Goal: Information Seeking & Learning: Learn about a topic

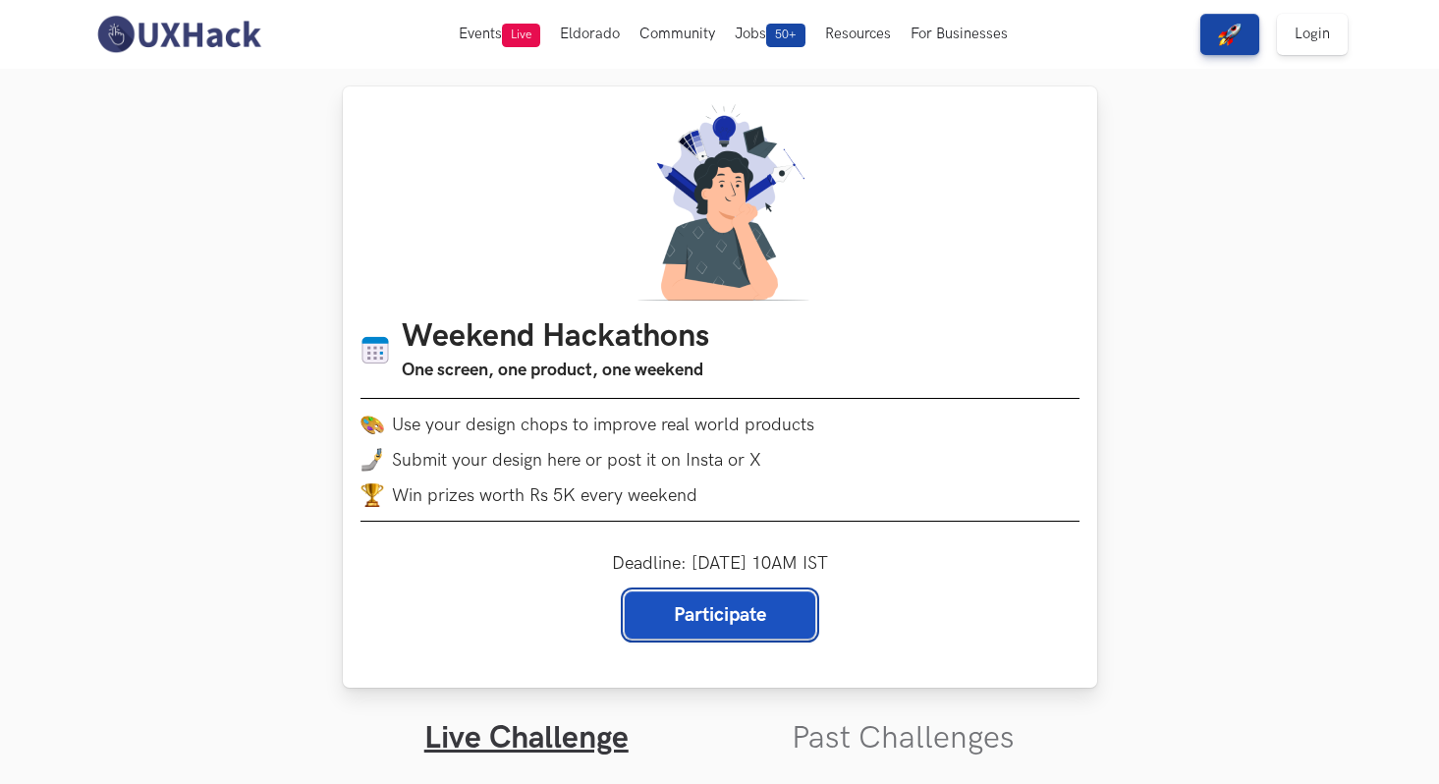
click at [696, 602] on link "Participate" at bounding box center [720, 614] width 191 height 47
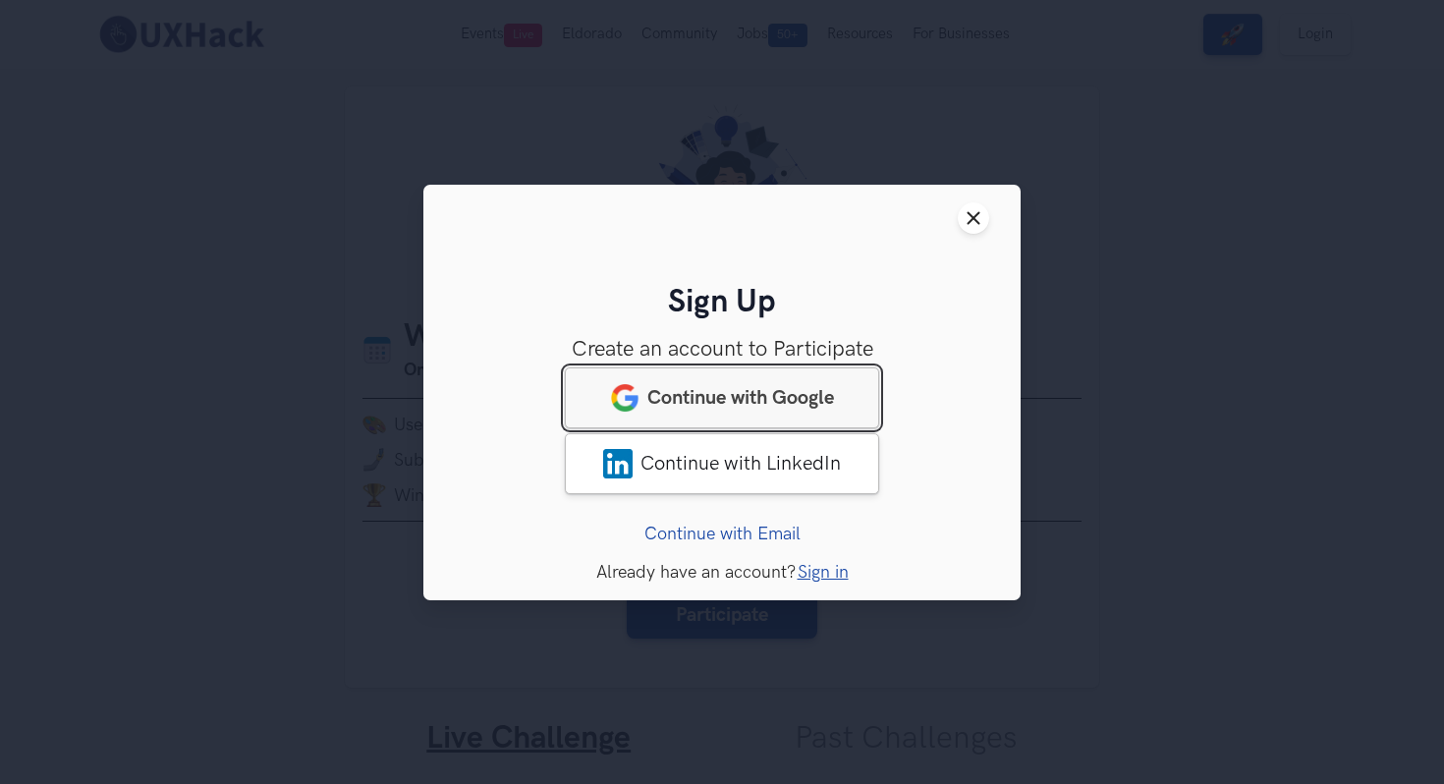
click at [685, 402] on span "Continue with Google" at bounding box center [740, 397] width 187 height 24
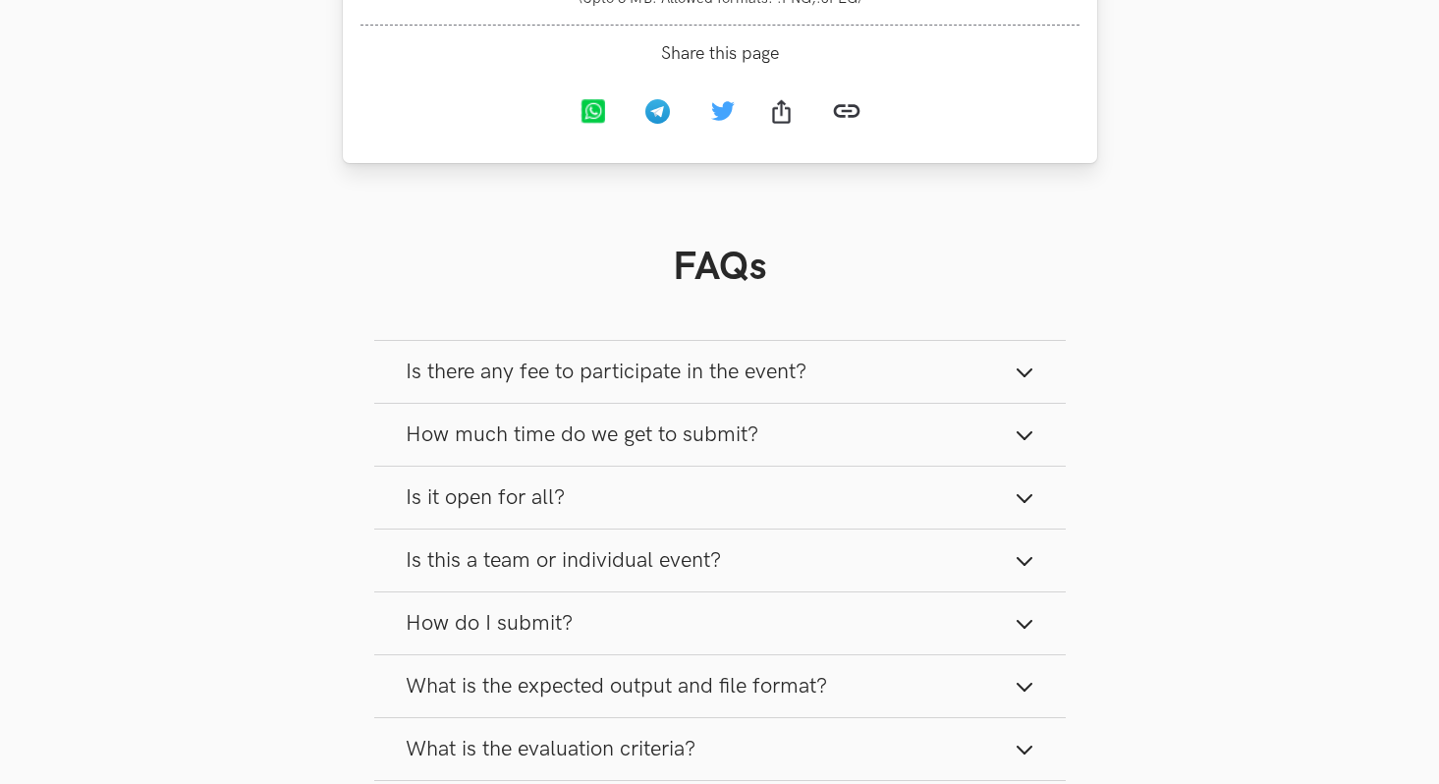
scroll to position [2289, 0]
click at [506, 364] on span "Is there any fee to participate in the event?" at bounding box center [606, 369] width 401 height 27
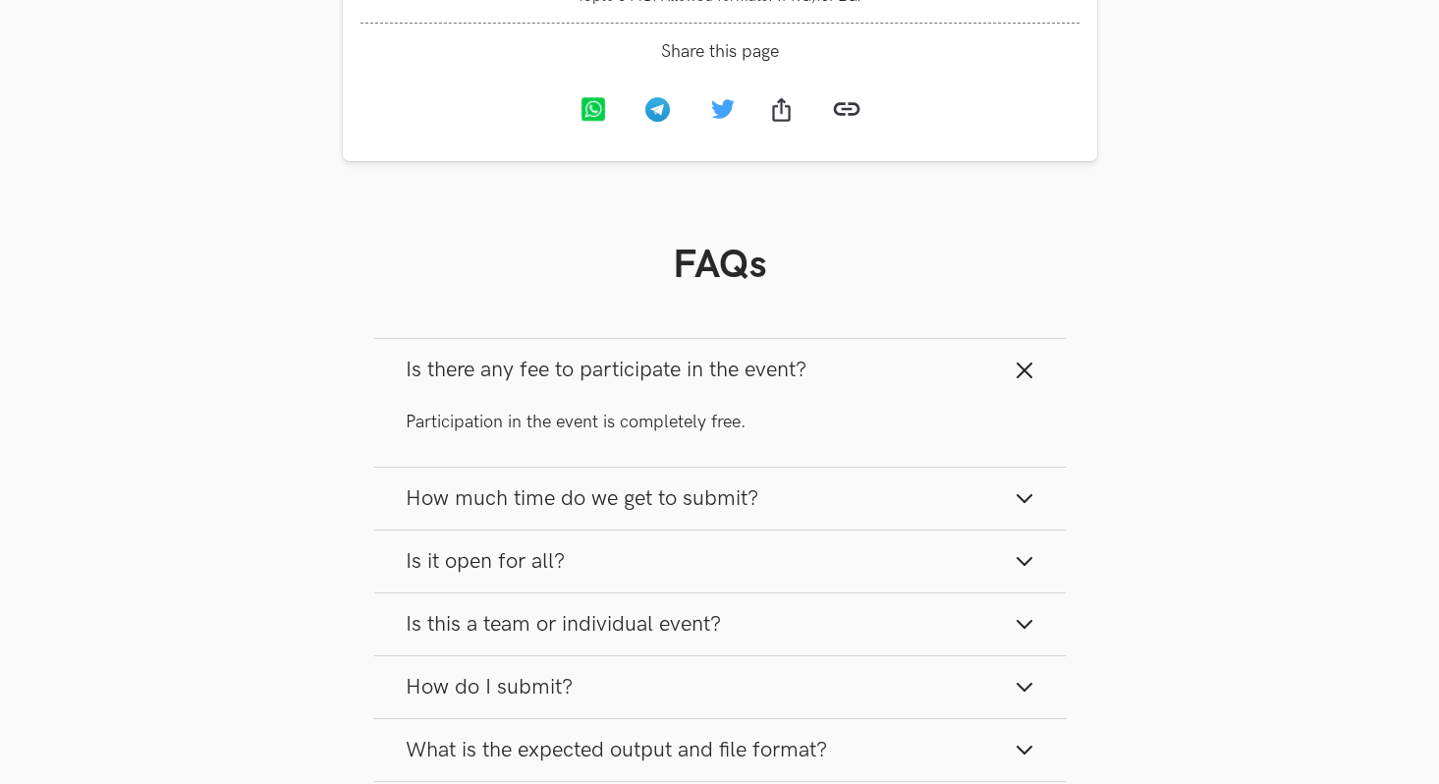
click at [505, 364] on span "Is there any fee to participate in the event?" at bounding box center [606, 369] width 401 height 27
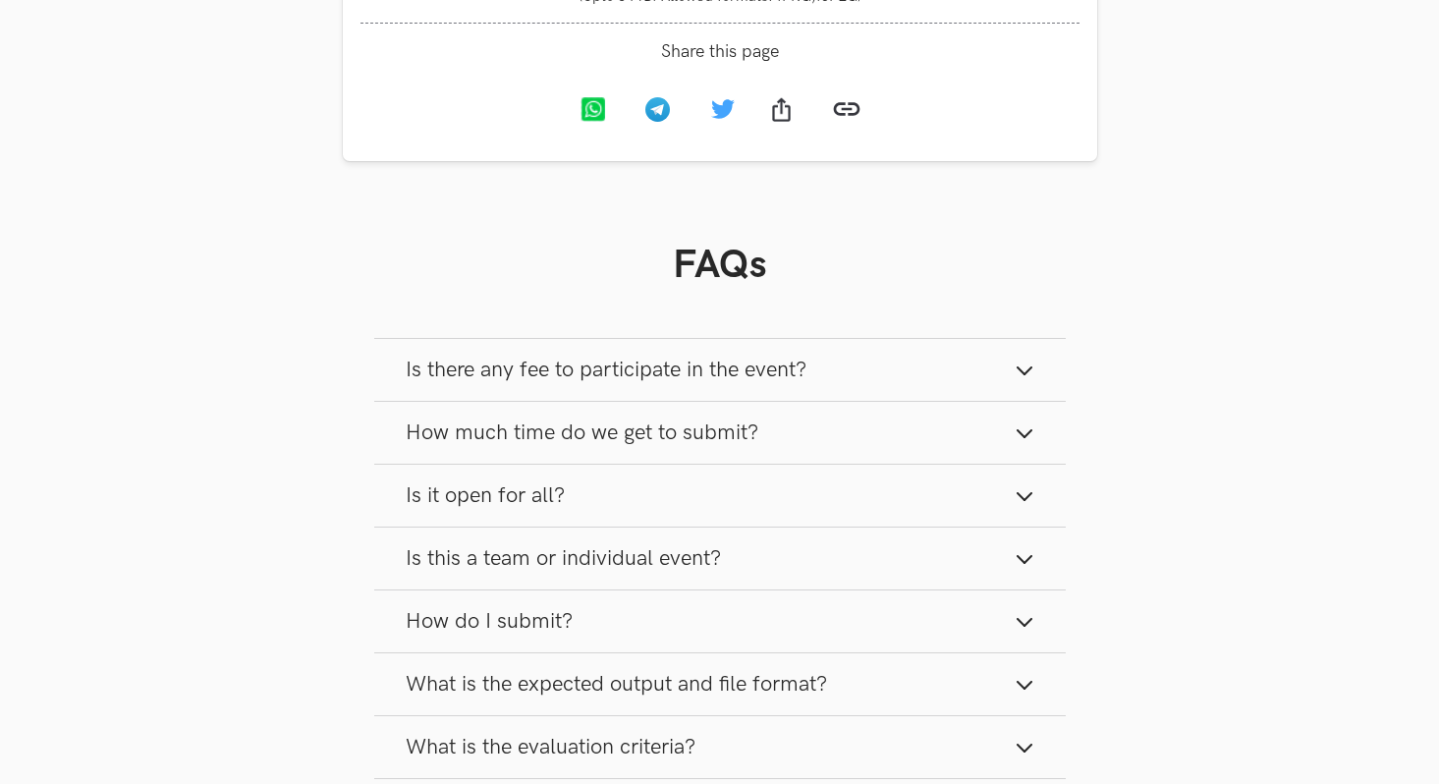
click at [492, 433] on span "How much time do we get to submit?" at bounding box center [582, 432] width 353 height 27
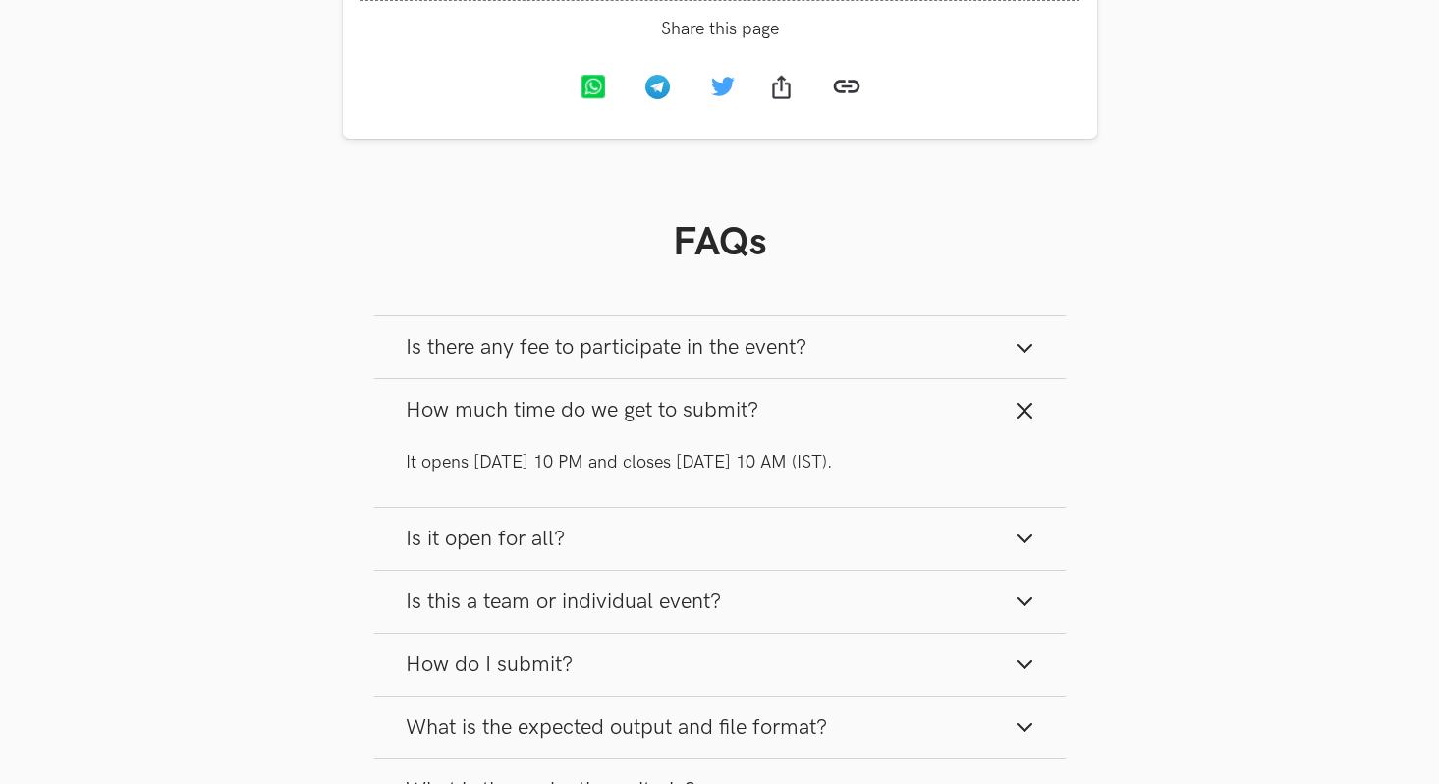
scroll to position [2325, 0]
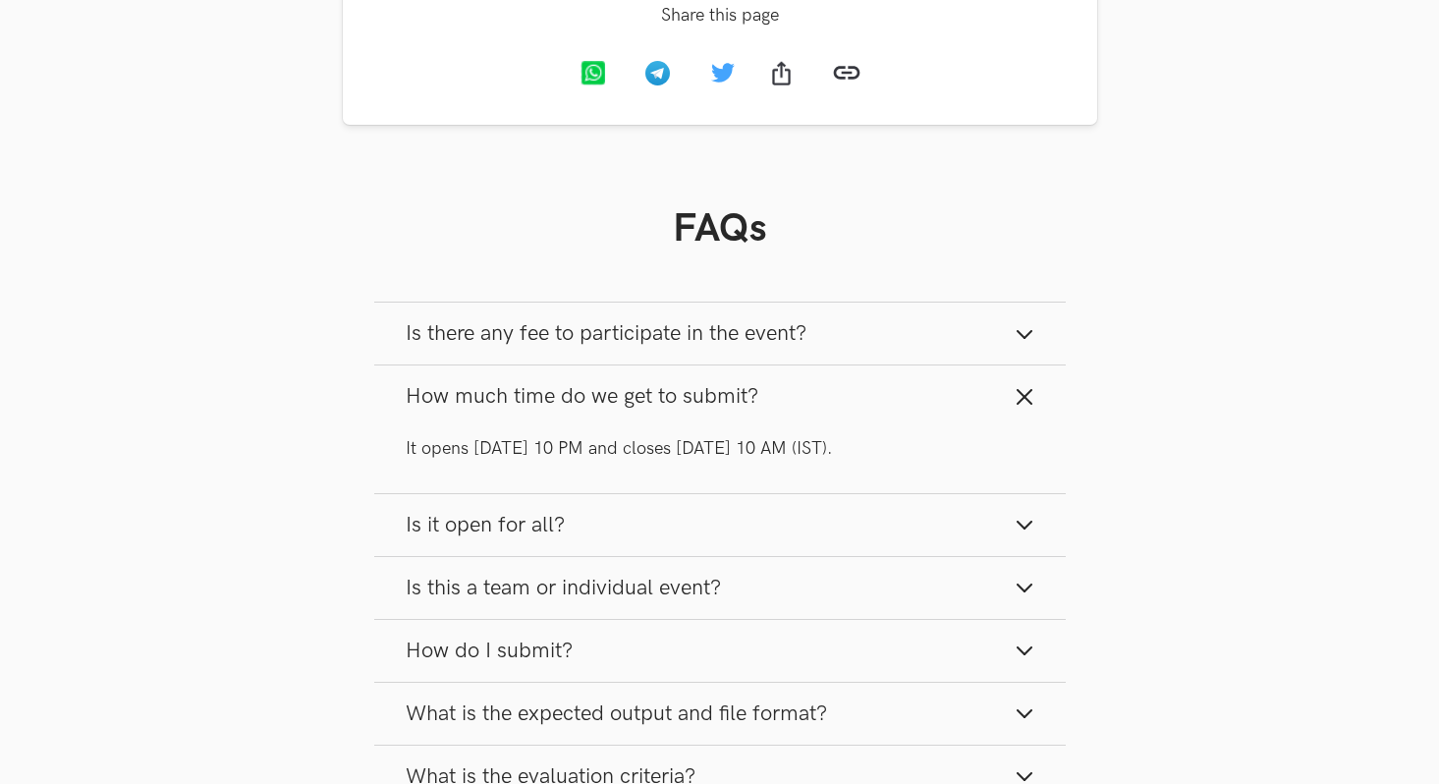
click at [492, 400] on span "How much time do we get to submit?" at bounding box center [582, 396] width 353 height 27
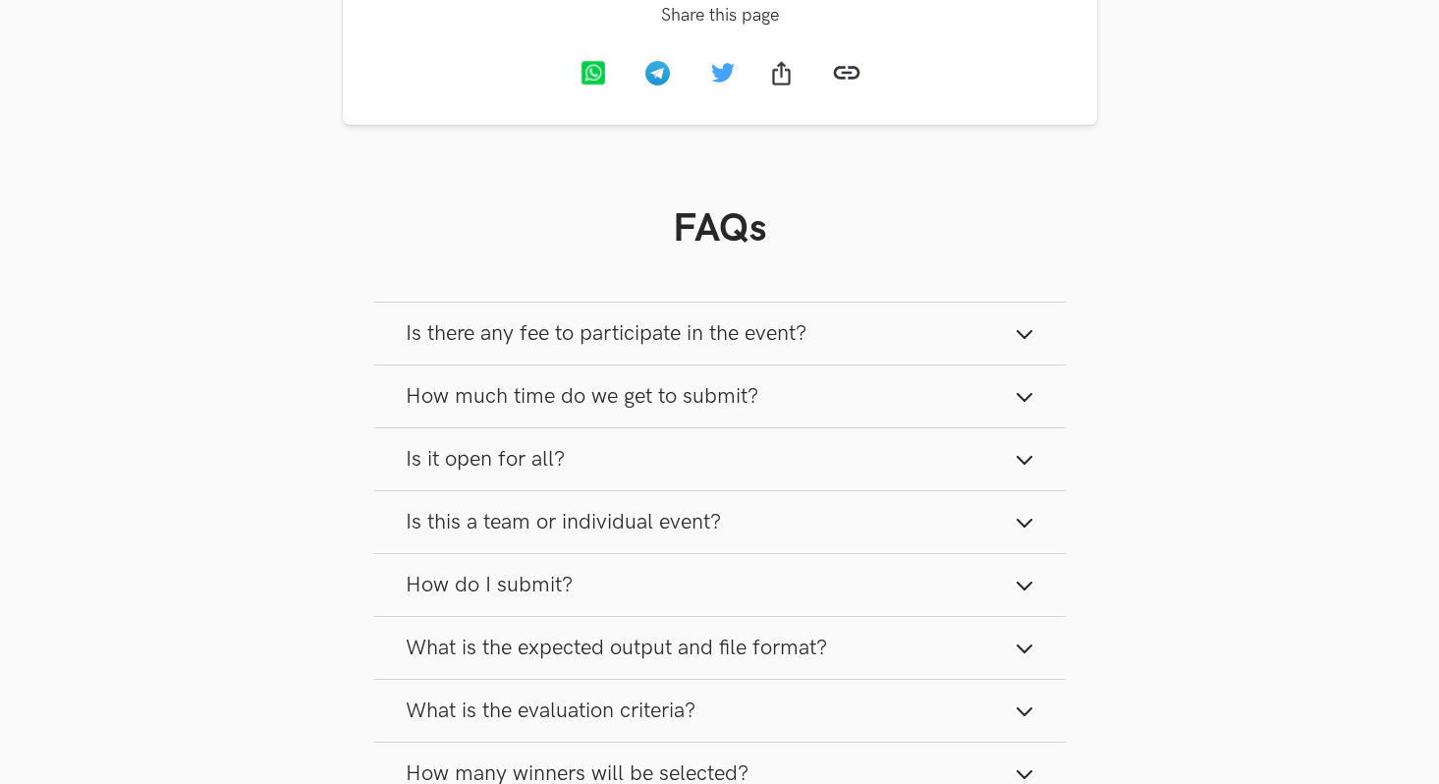
click at [473, 463] on span "Is it open for all?" at bounding box center [485, 459] width 159 height 27
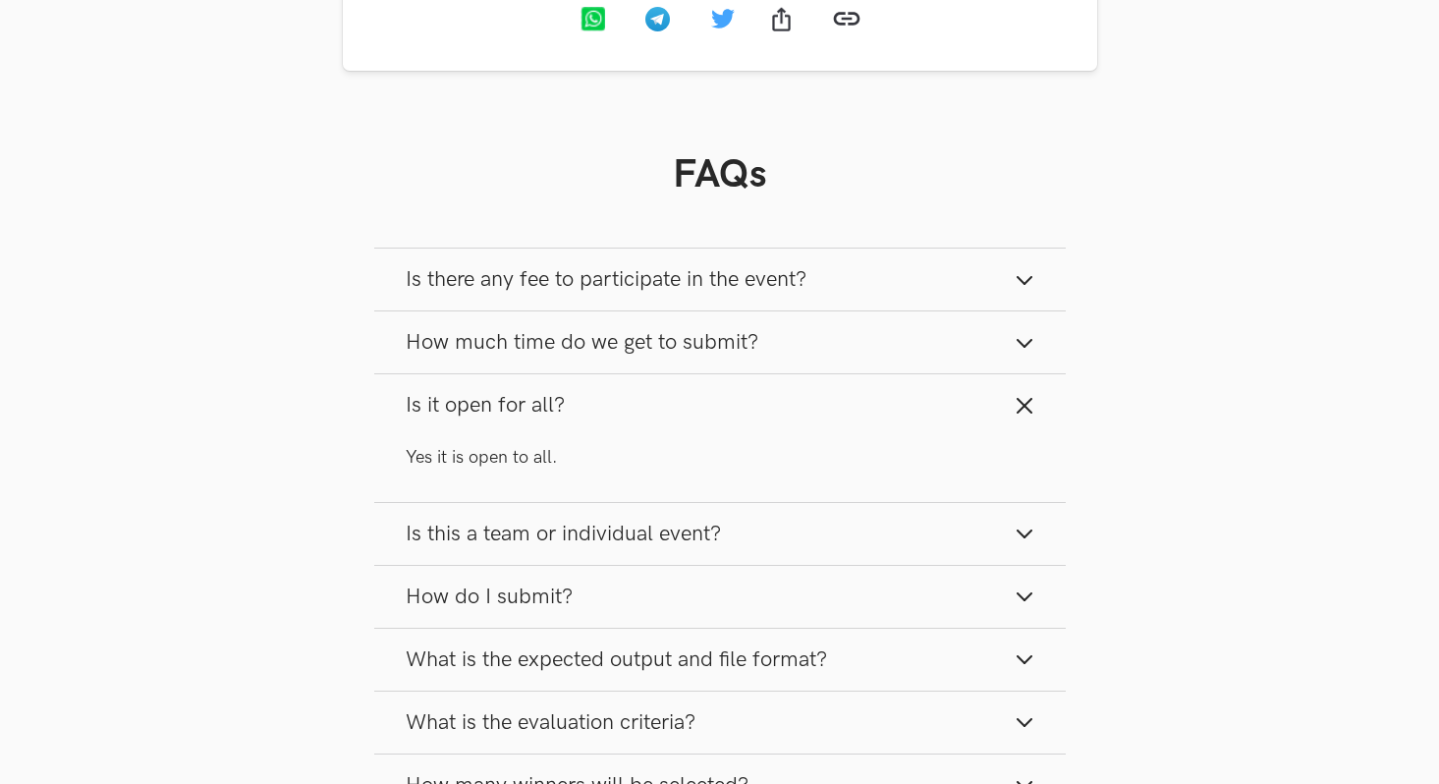
scroll to position [2386, 0]
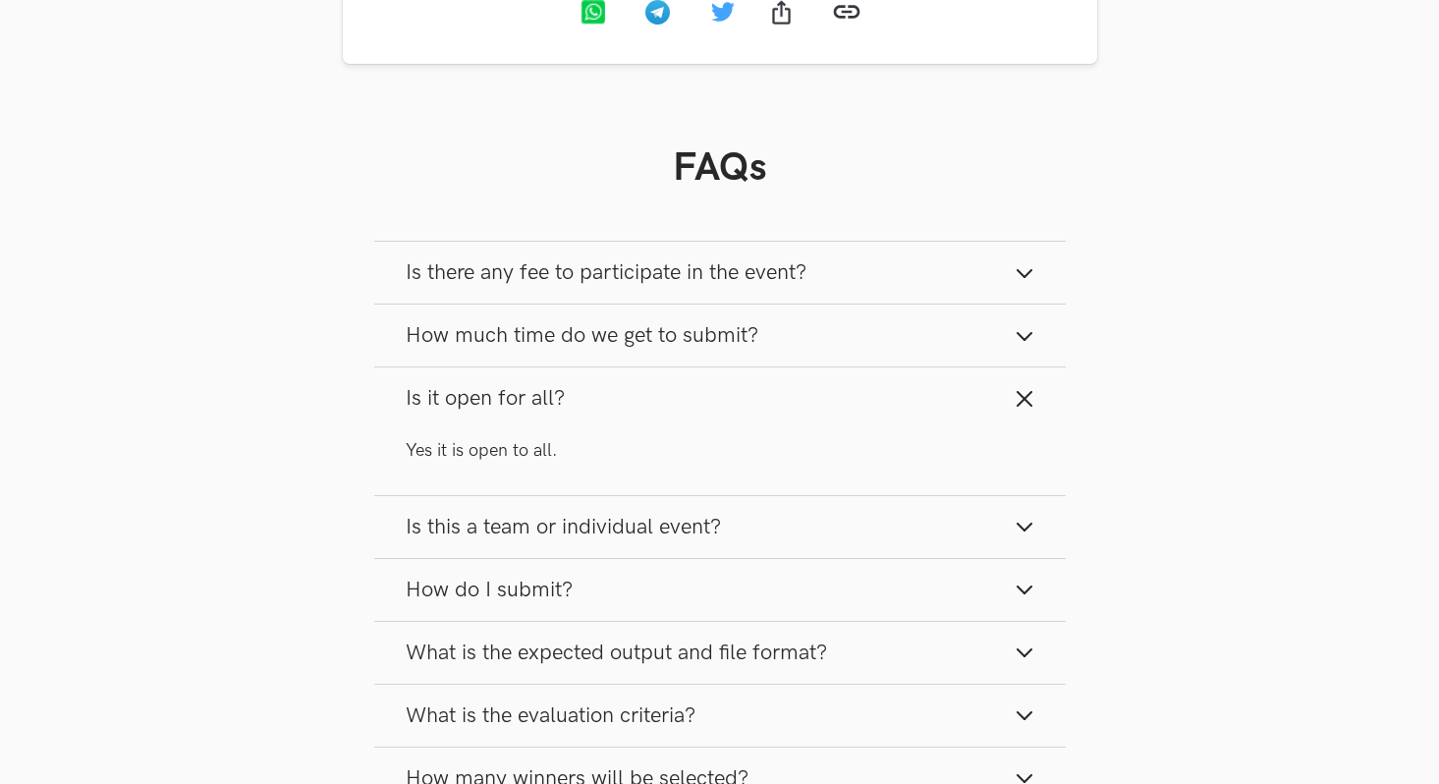
click at [475, 522] on span "Is this a team or individual event?" at bounding box center [563, 527] width 315 height 27
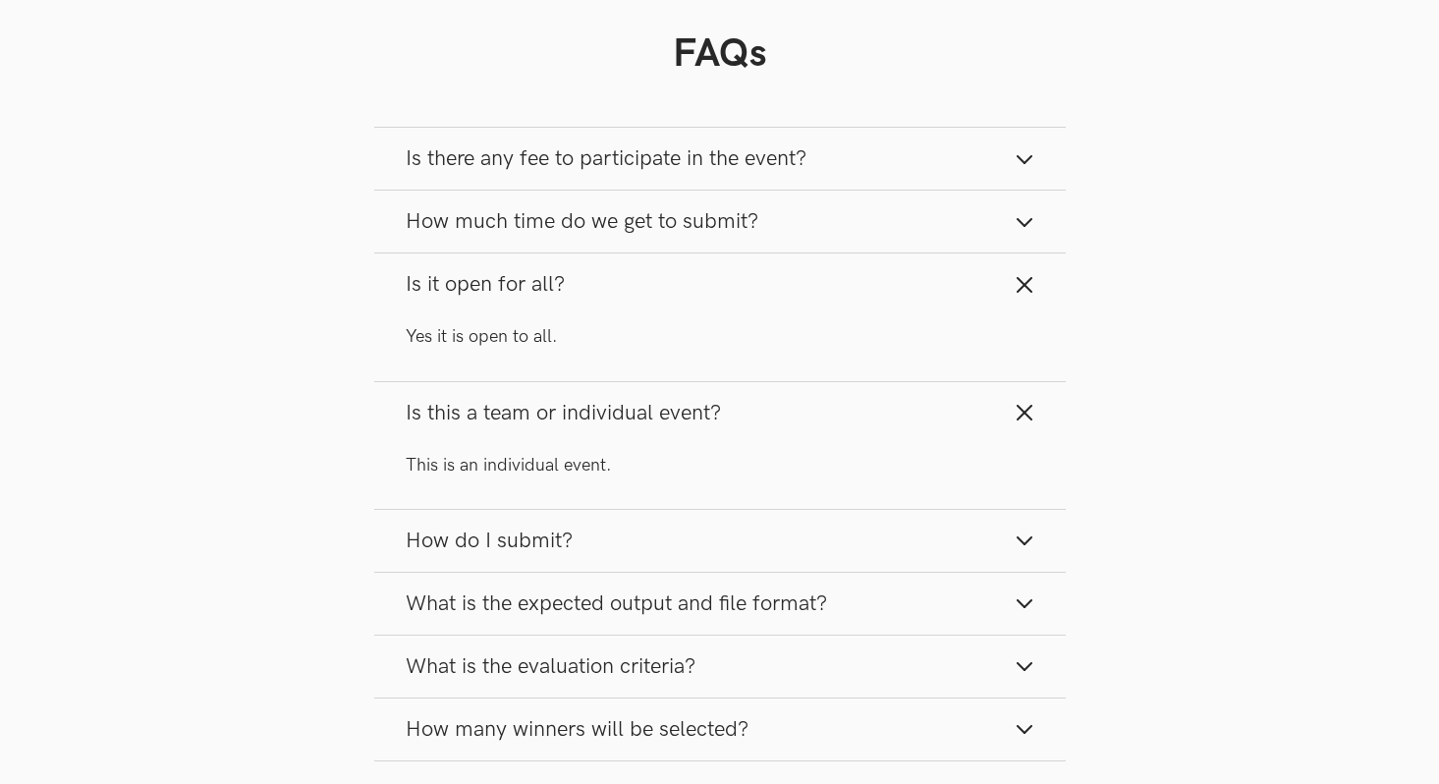
click at [475, 522] on button "How do I submit?" at bounding box center [719, 541] width 691 height 62
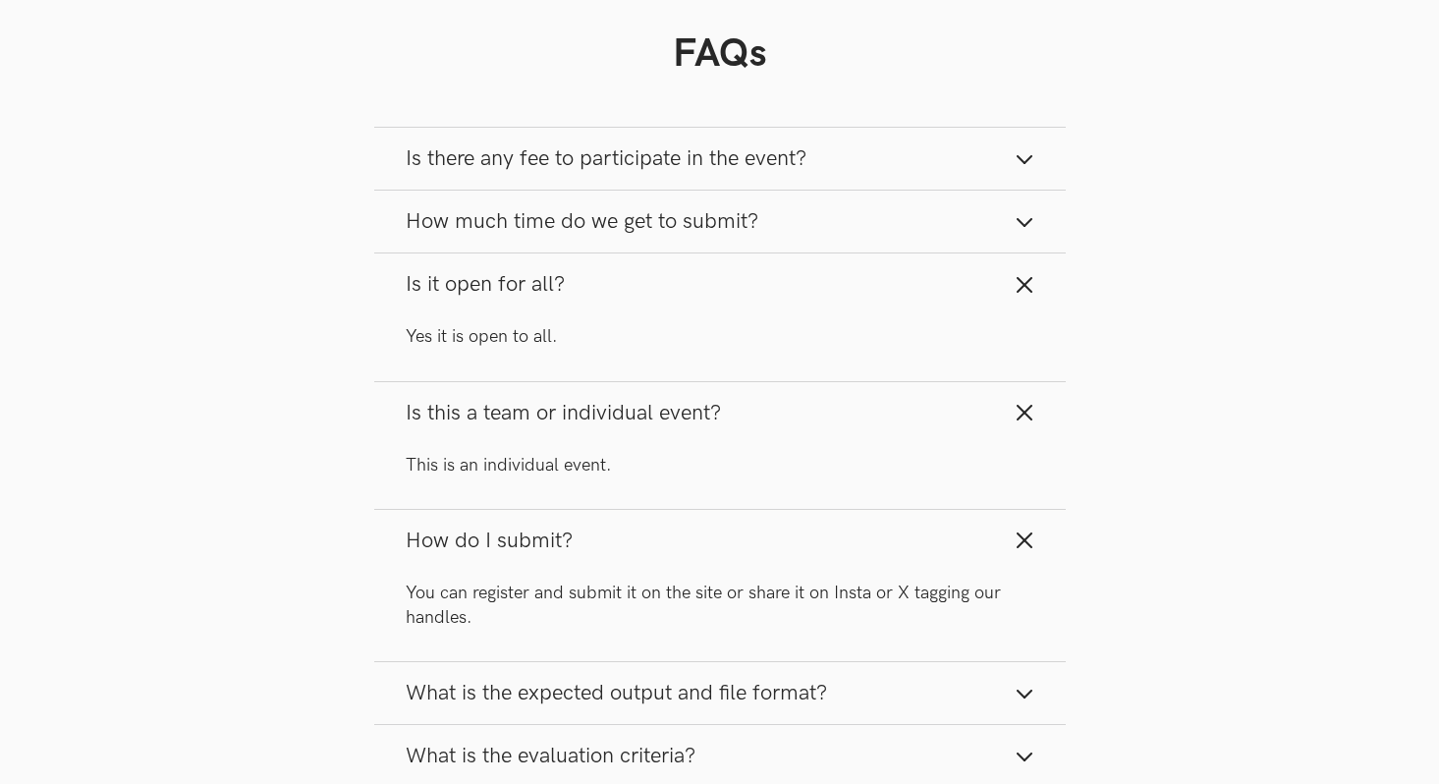
scroll to position [2647, 0]
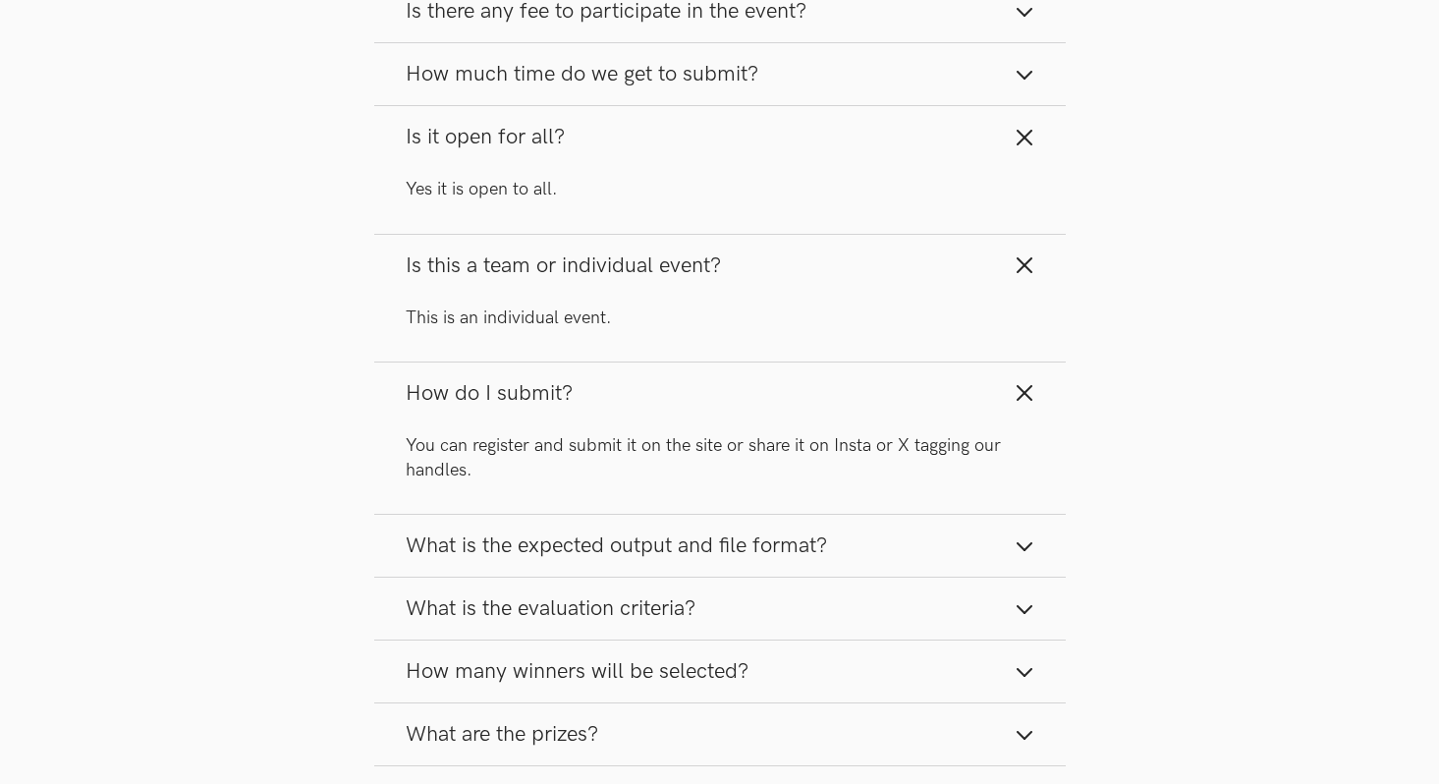
click at [488, 539] on span "What is the expected output and file format?" at bounding box center [616, 545] width 421 height 27
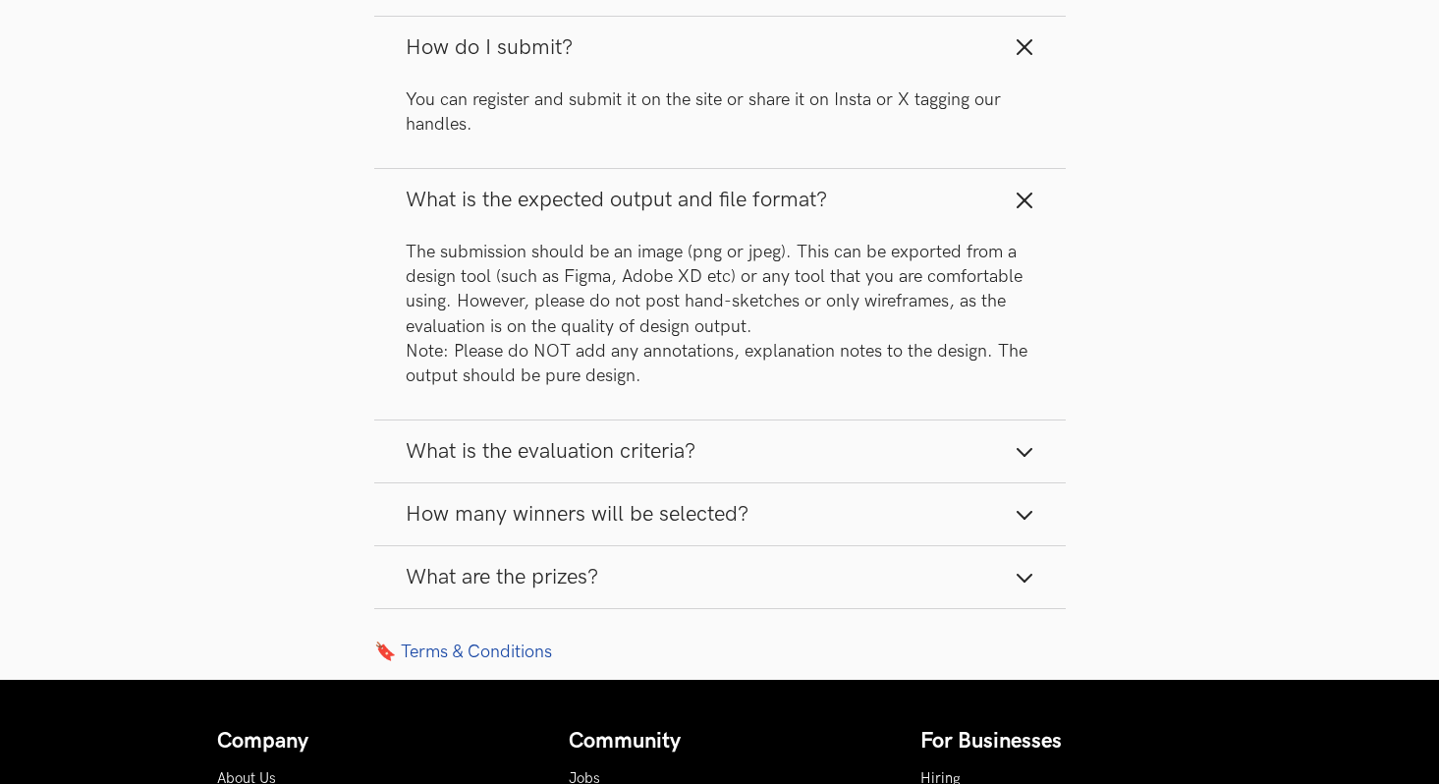
scroll to position [3019, 0]
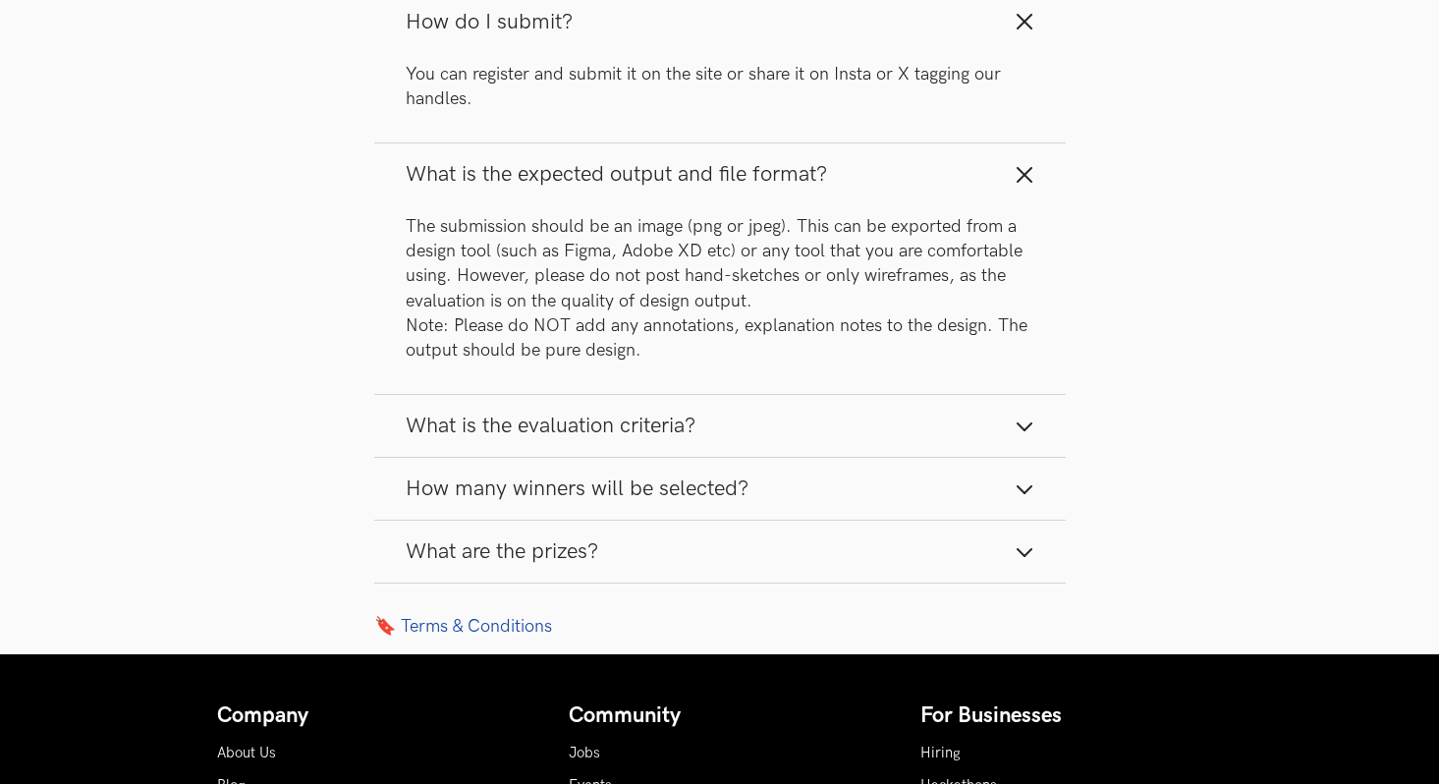
click at [554, 419] on span "What is the evaluation criteria?" at bounding box center [551, 425] width 290 height 27
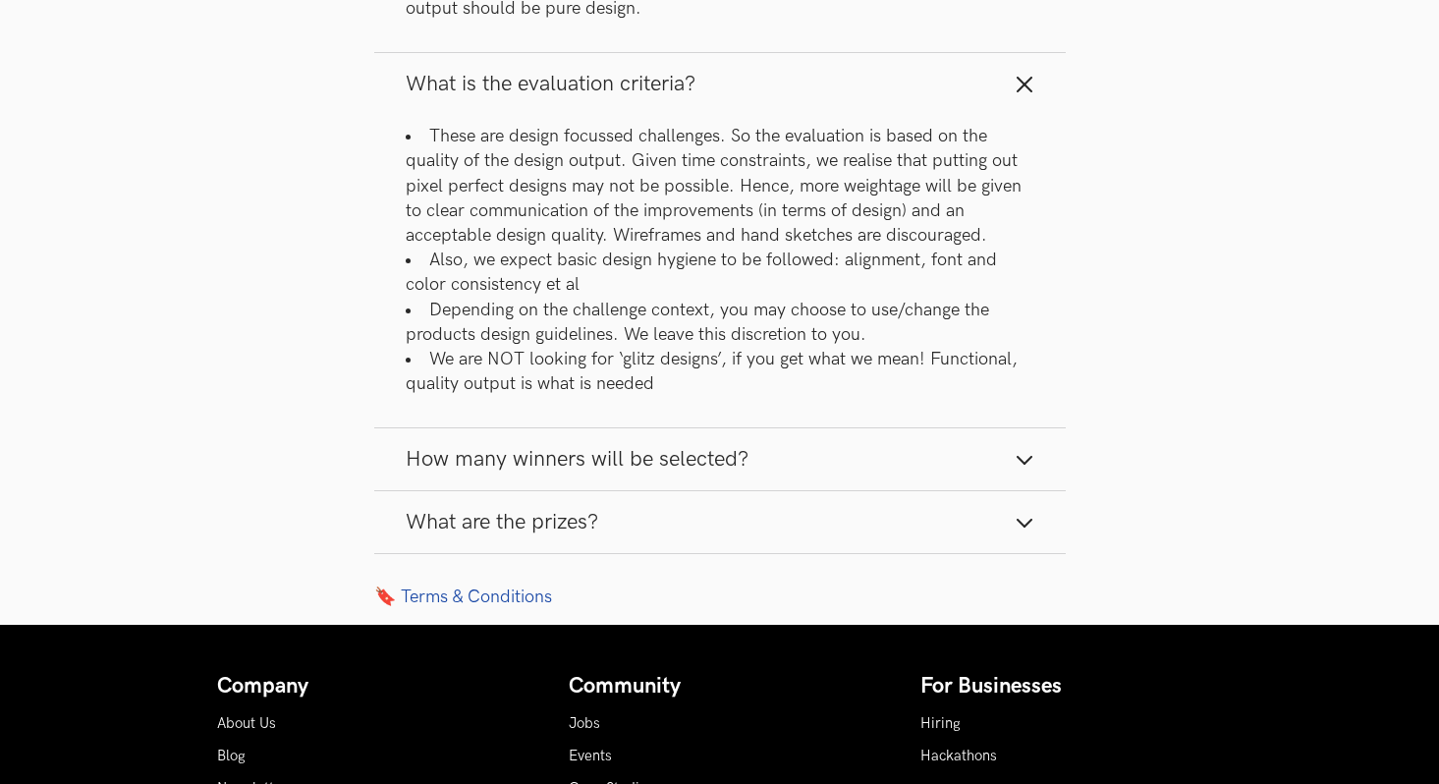
scroll to position [3395, 0]
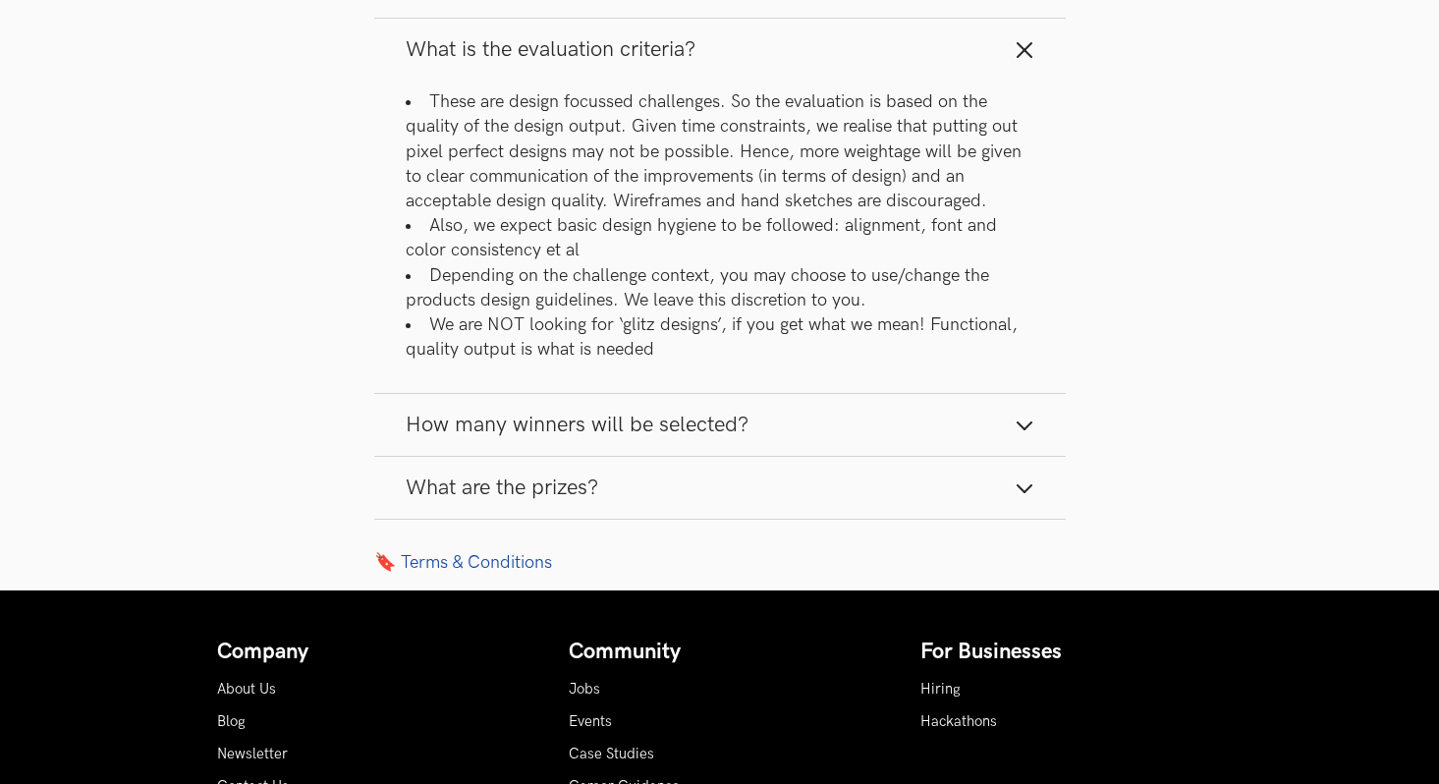
click at [592, 418] on span "How many winners will be selected?" at bounding box center [577, 424] width 343 height 27
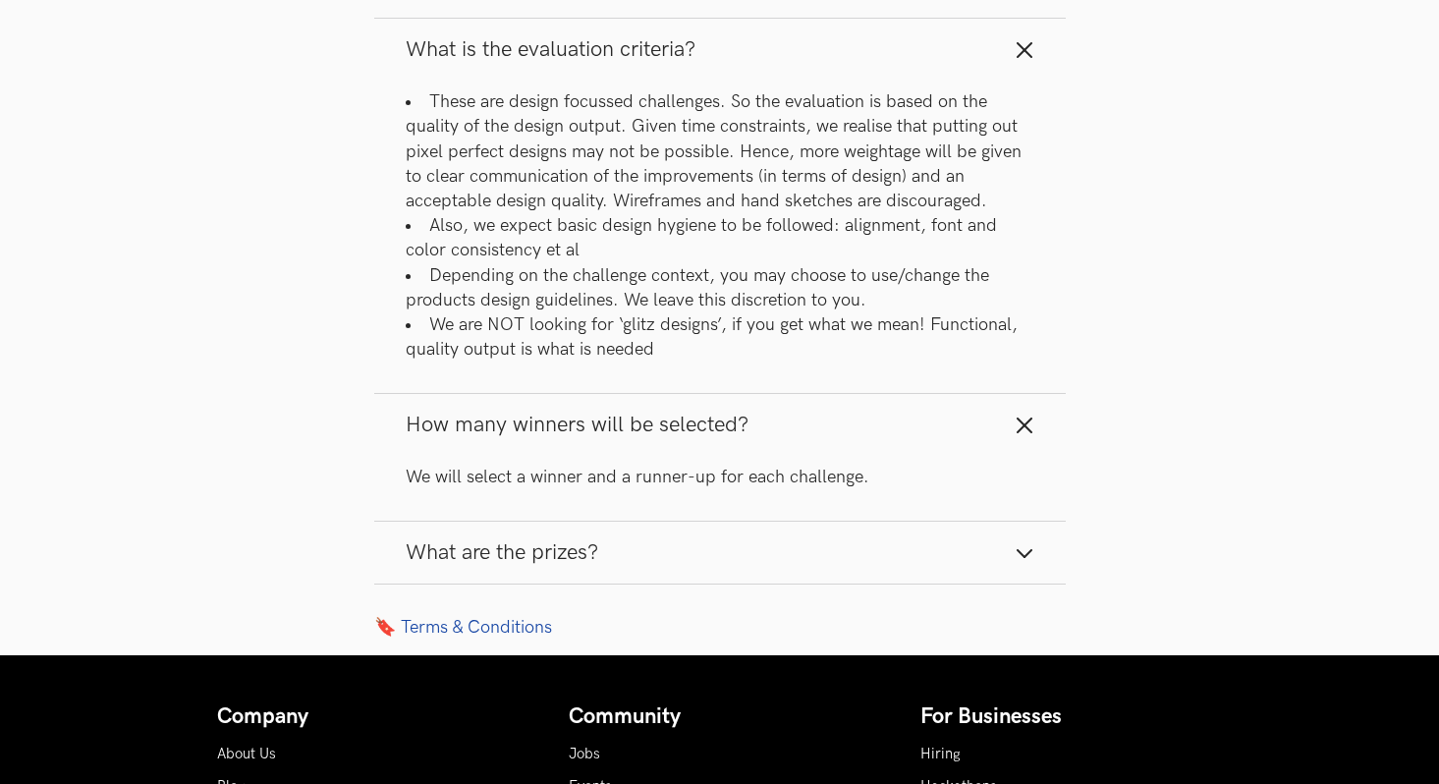
click at [575, 550] on span "What are the prizes?" at bounding box center [502, 552] width 192 height 27
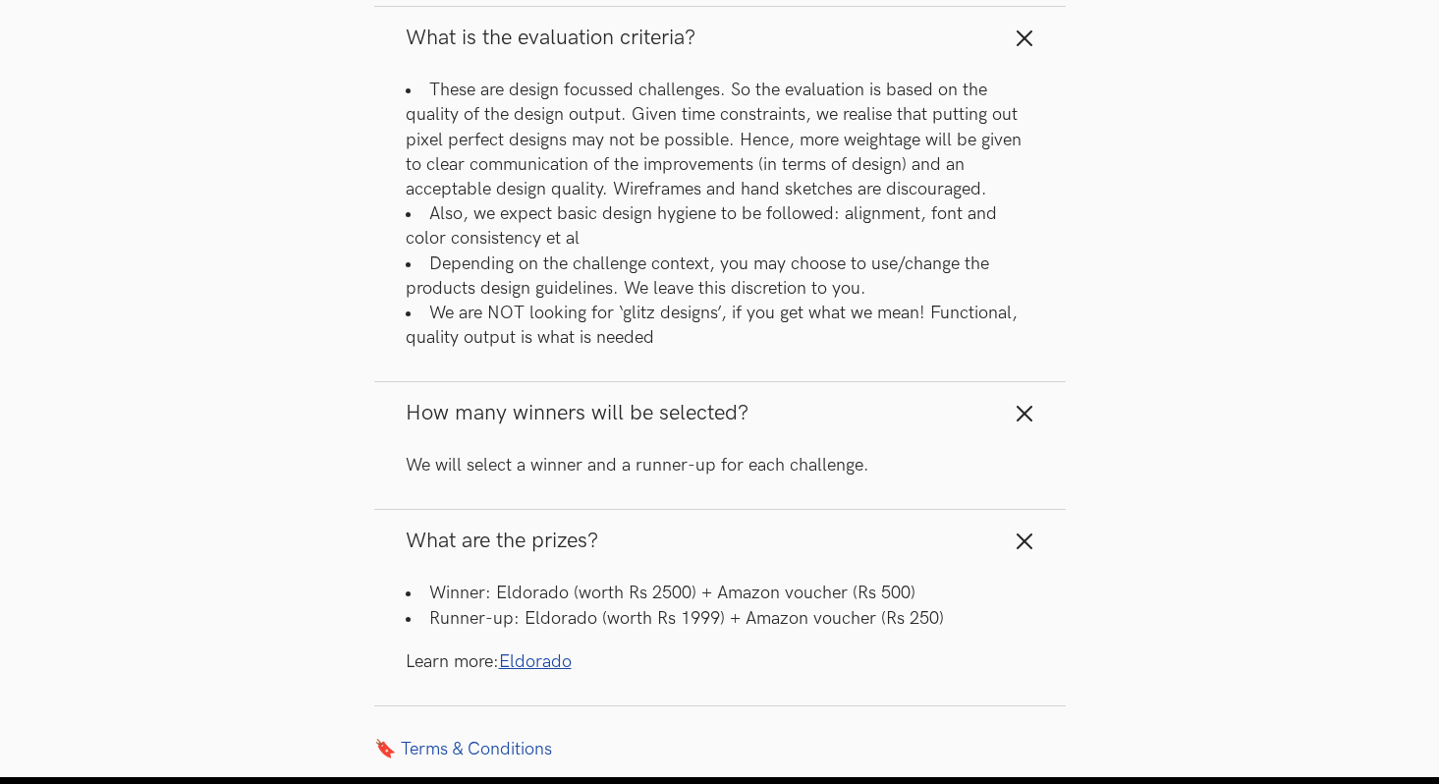
scroll to position [3409, 0]
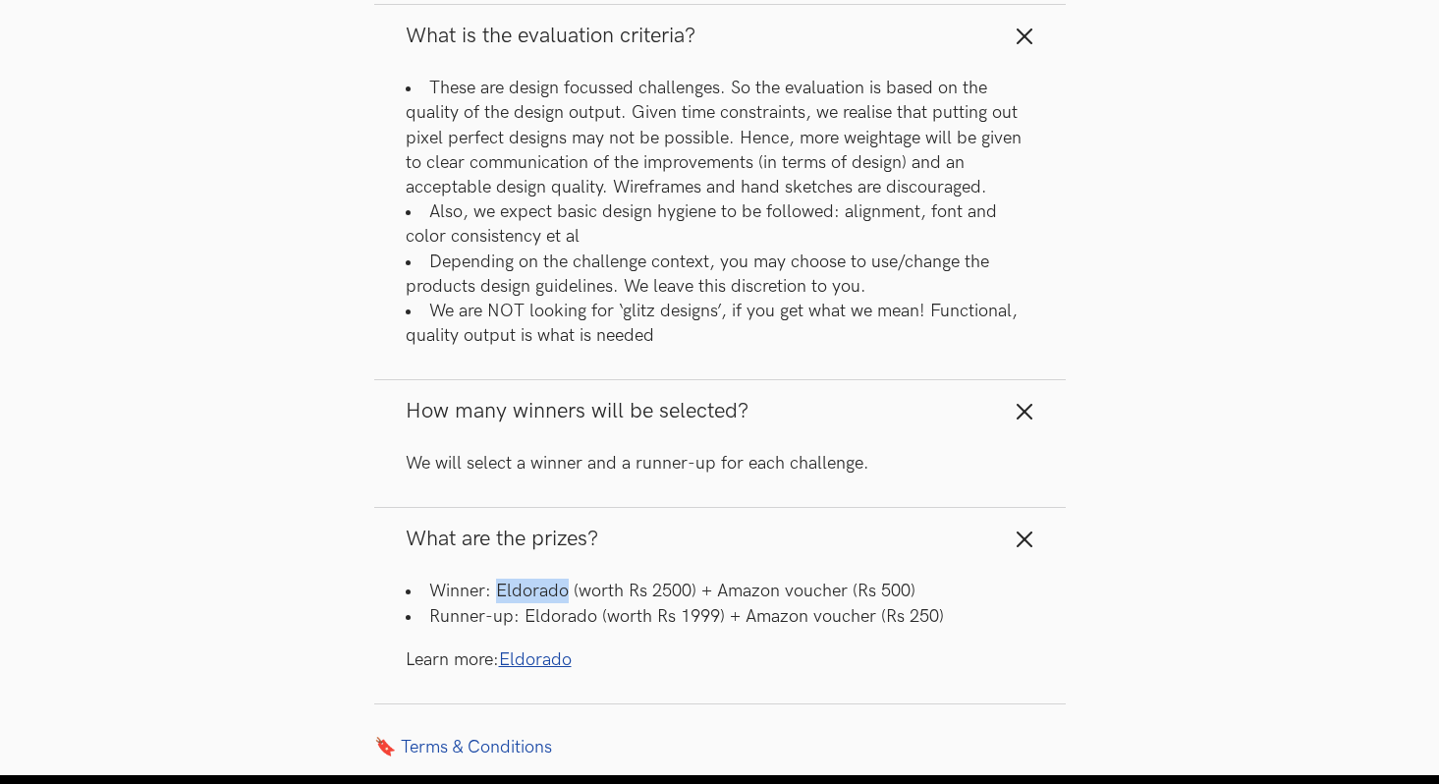
drag, startPoint x: 498, startPoint y: 582, endPoint x: 565, endPoint y: 587, distance: 67.0
click at [565, 587] on li "Winner: Eldorado (worth Rs 2500) + Amazon voucher (Rs 500)" at bounding box center [720, 590] width 628 height 25
copy li "Eldorado"
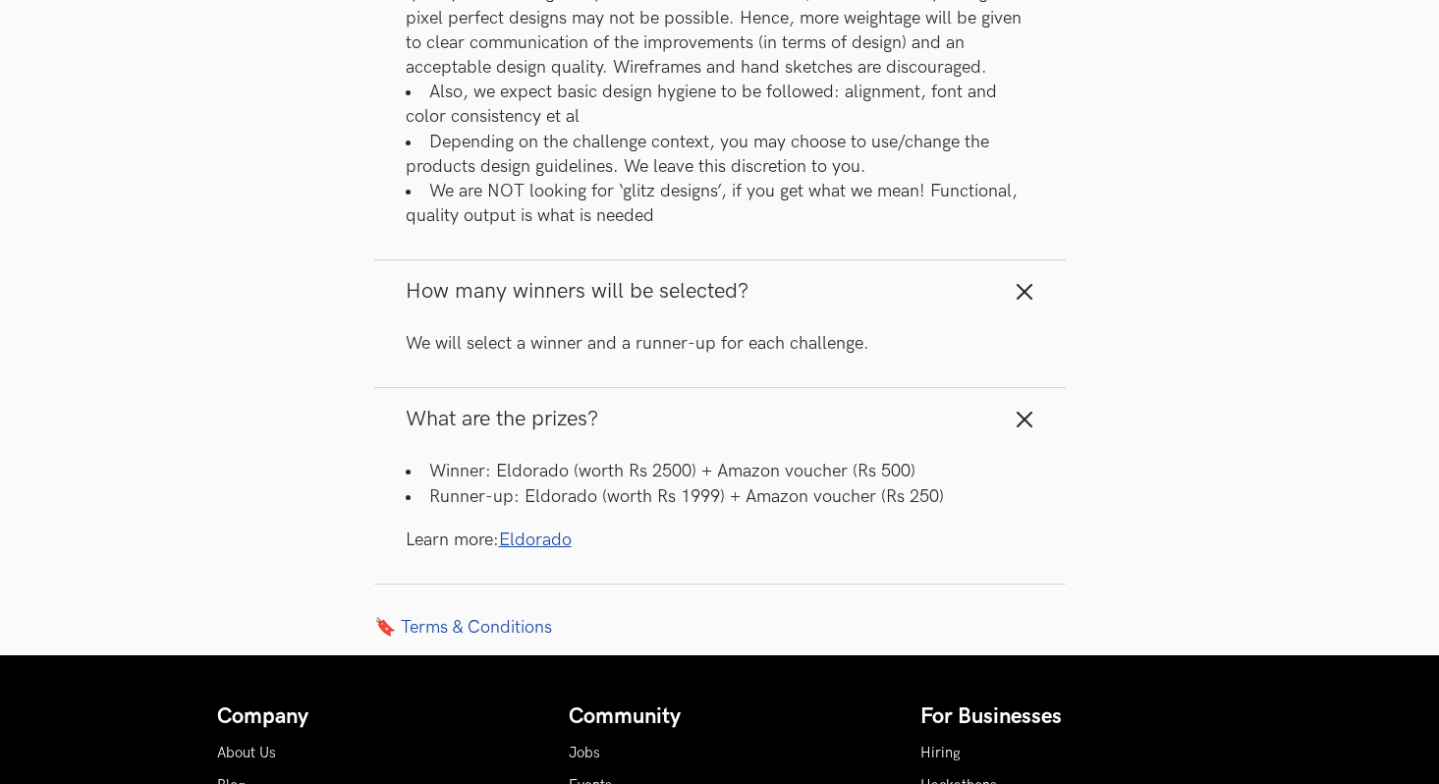
scroll to position [3554, 0]
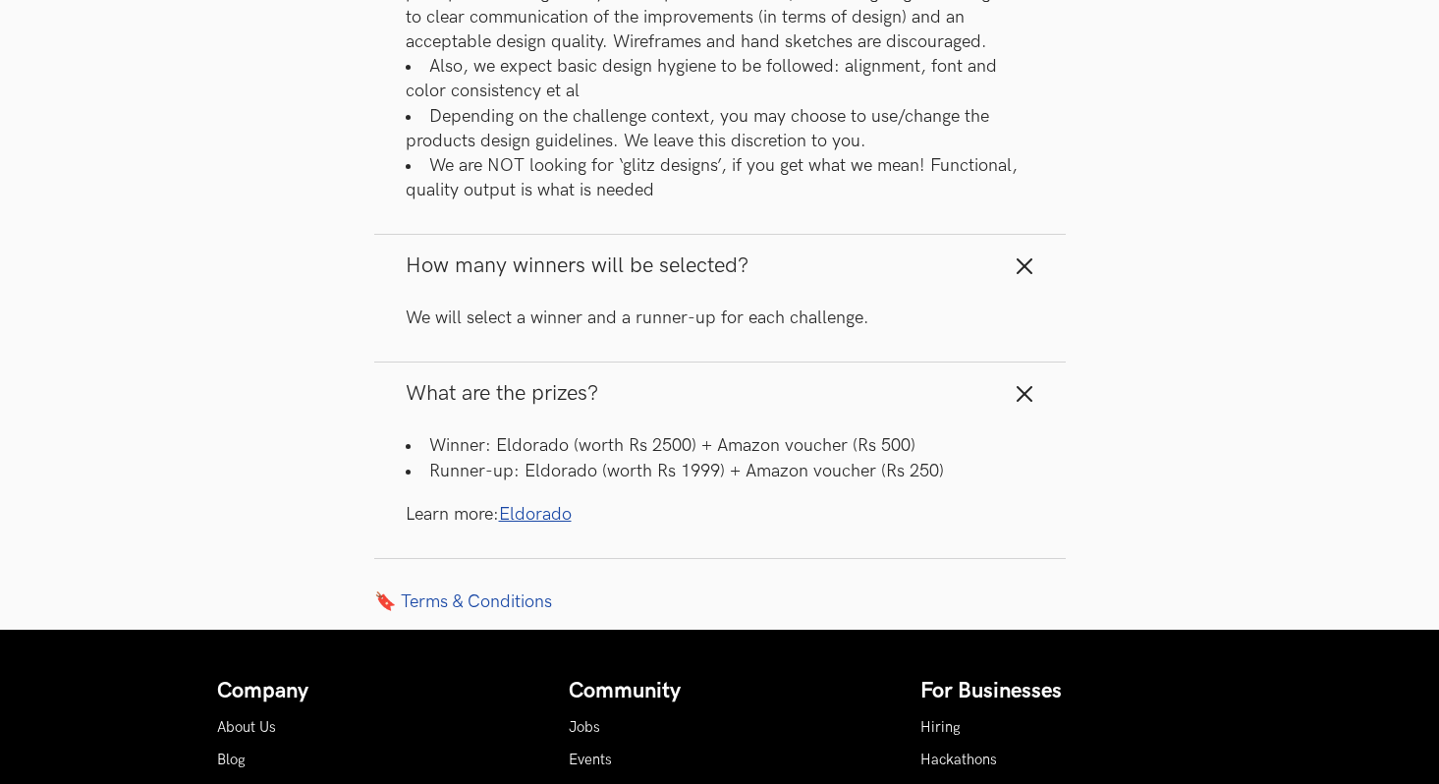
click at [529, 517] on link "Eldorado" at bounding box center [535, 514] width 73 height 21
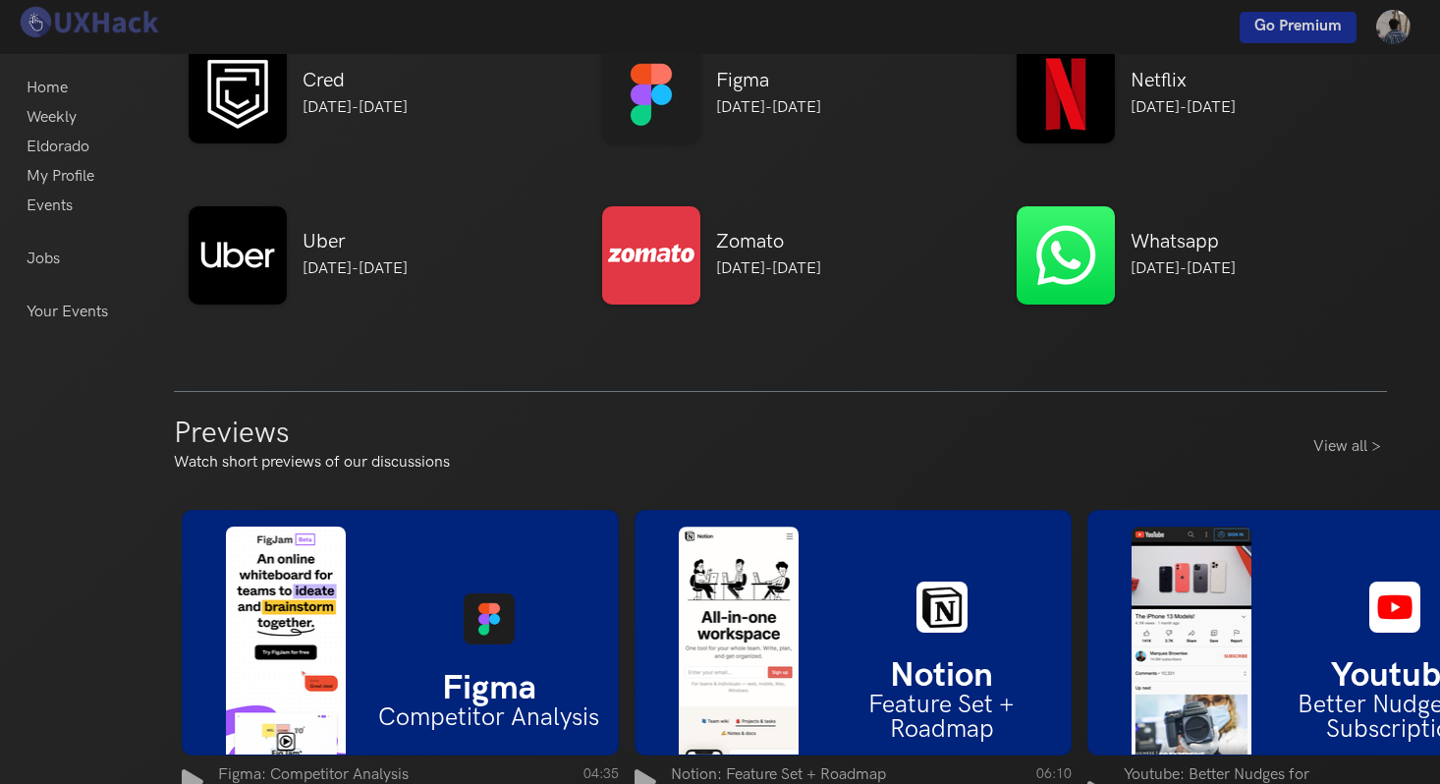
scroll to position [1258, 0]
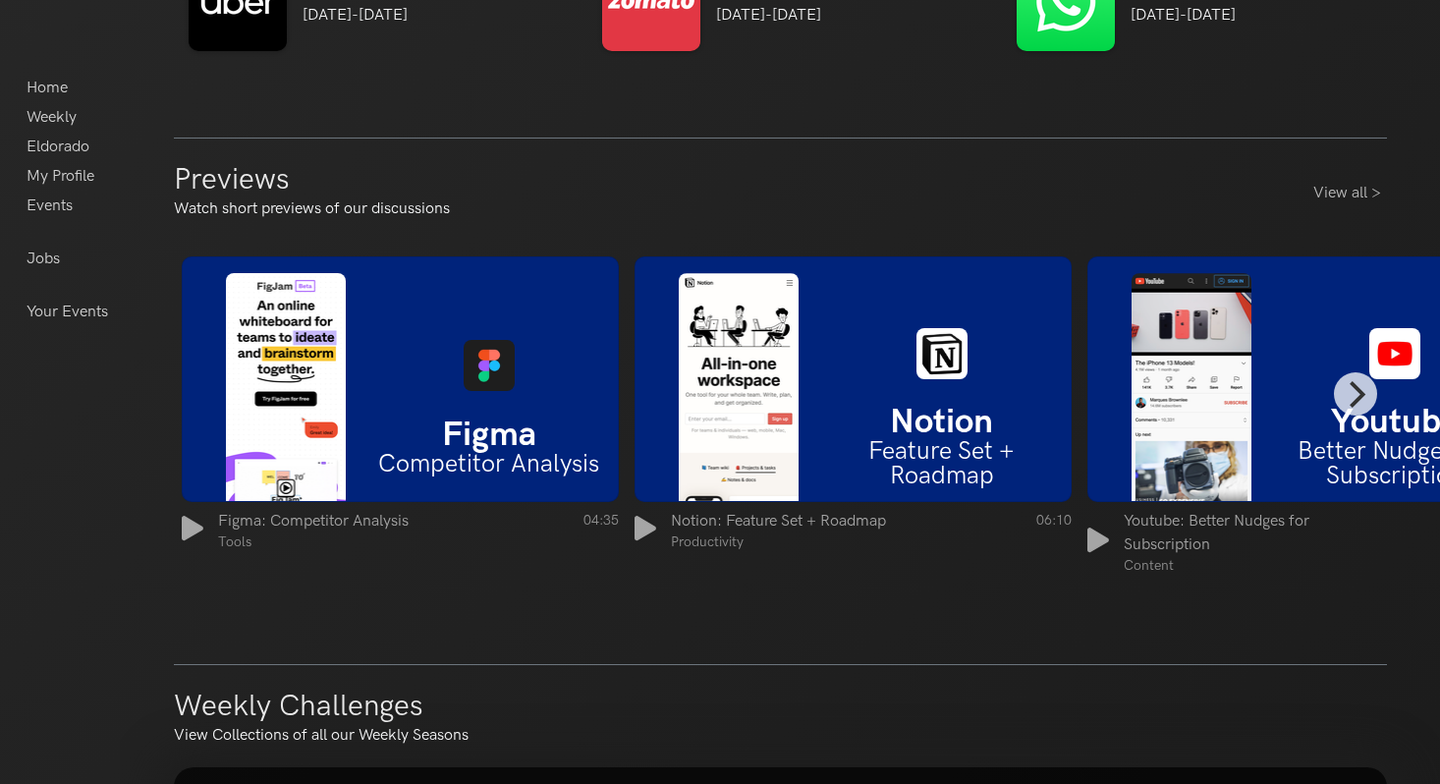
click at [465, 406] on li "Figma Competitor Analysis" at bounding box center [488, 379] width 257 height 210
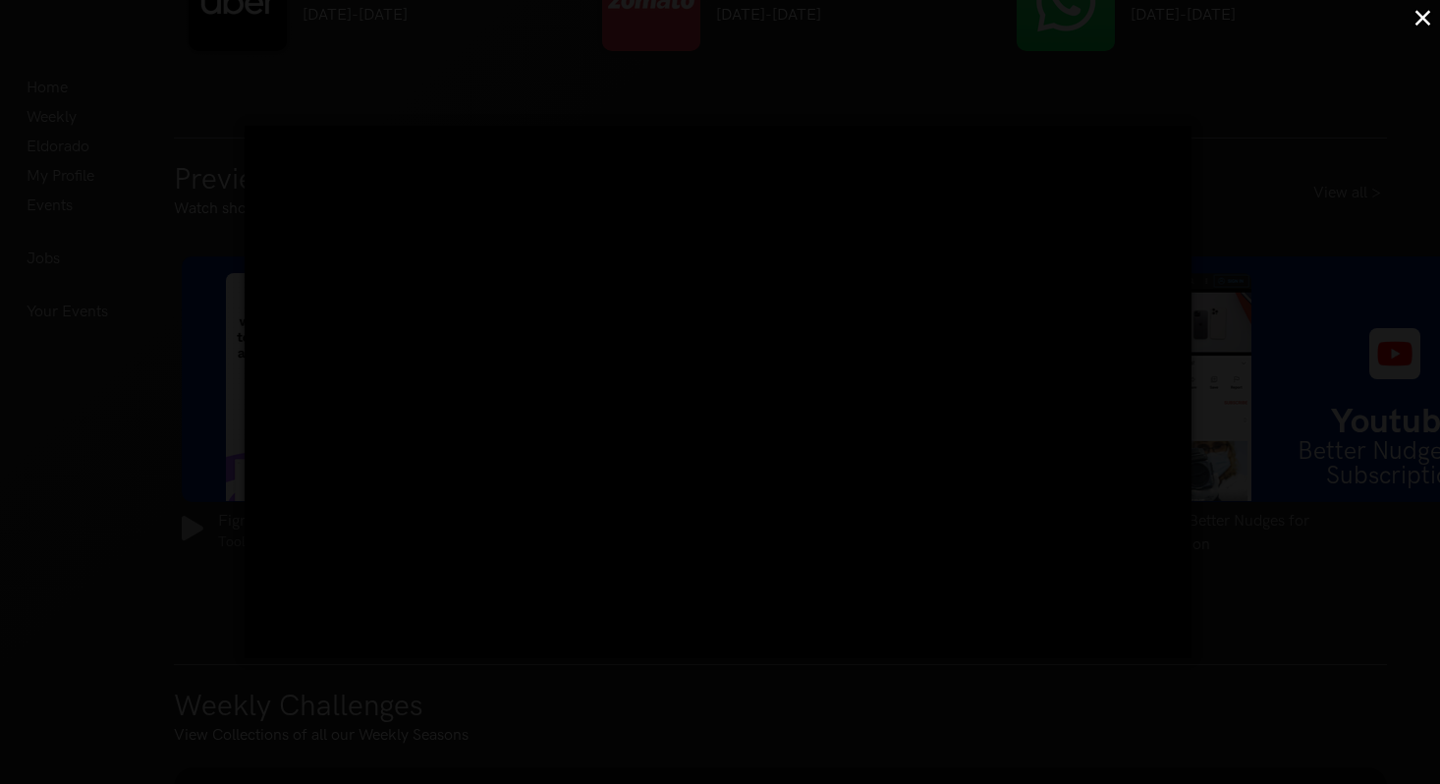
click at [1270, 245] on div "×" at bounding box center [720, 392] width 1440 height 784
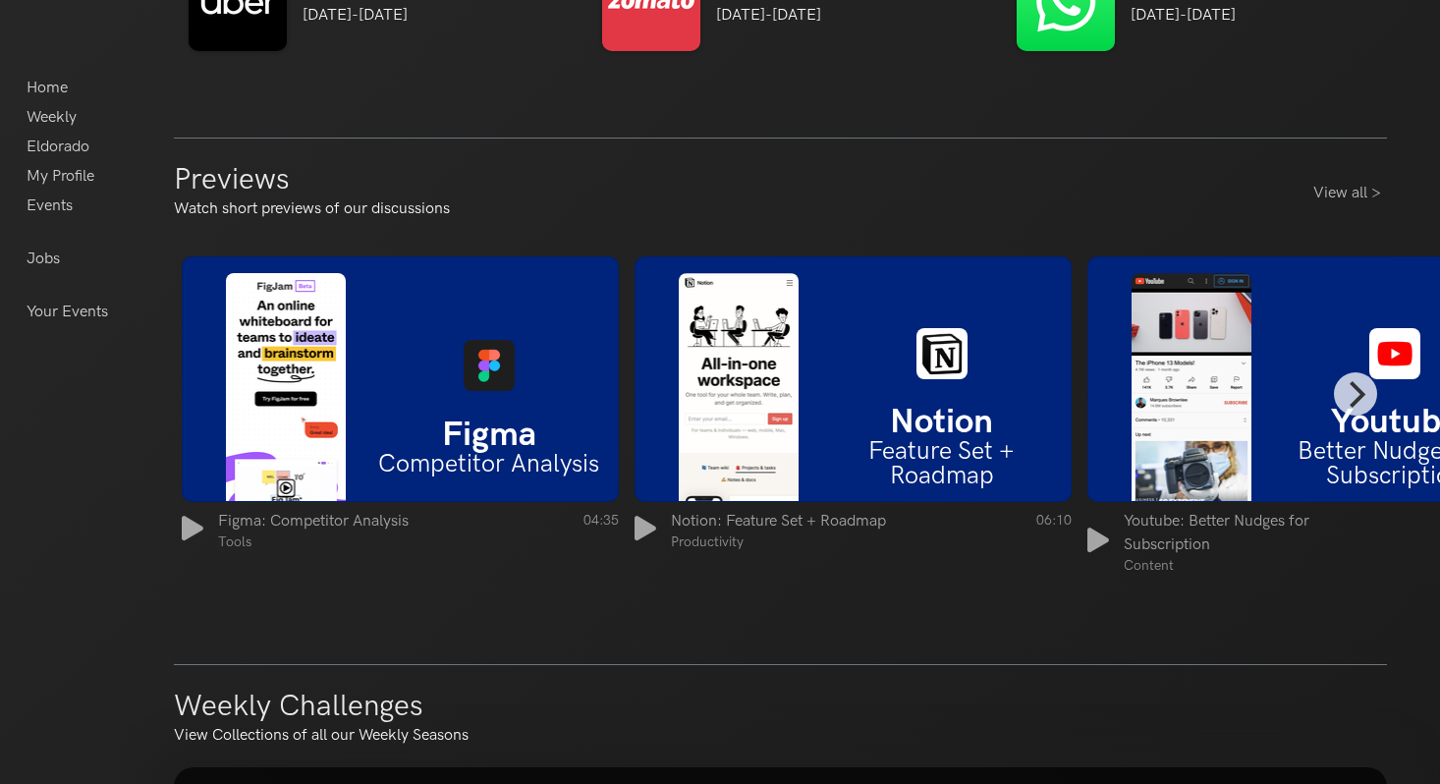
click at [727, 399] on img at bounding box center [739, 387] width 120 height 228
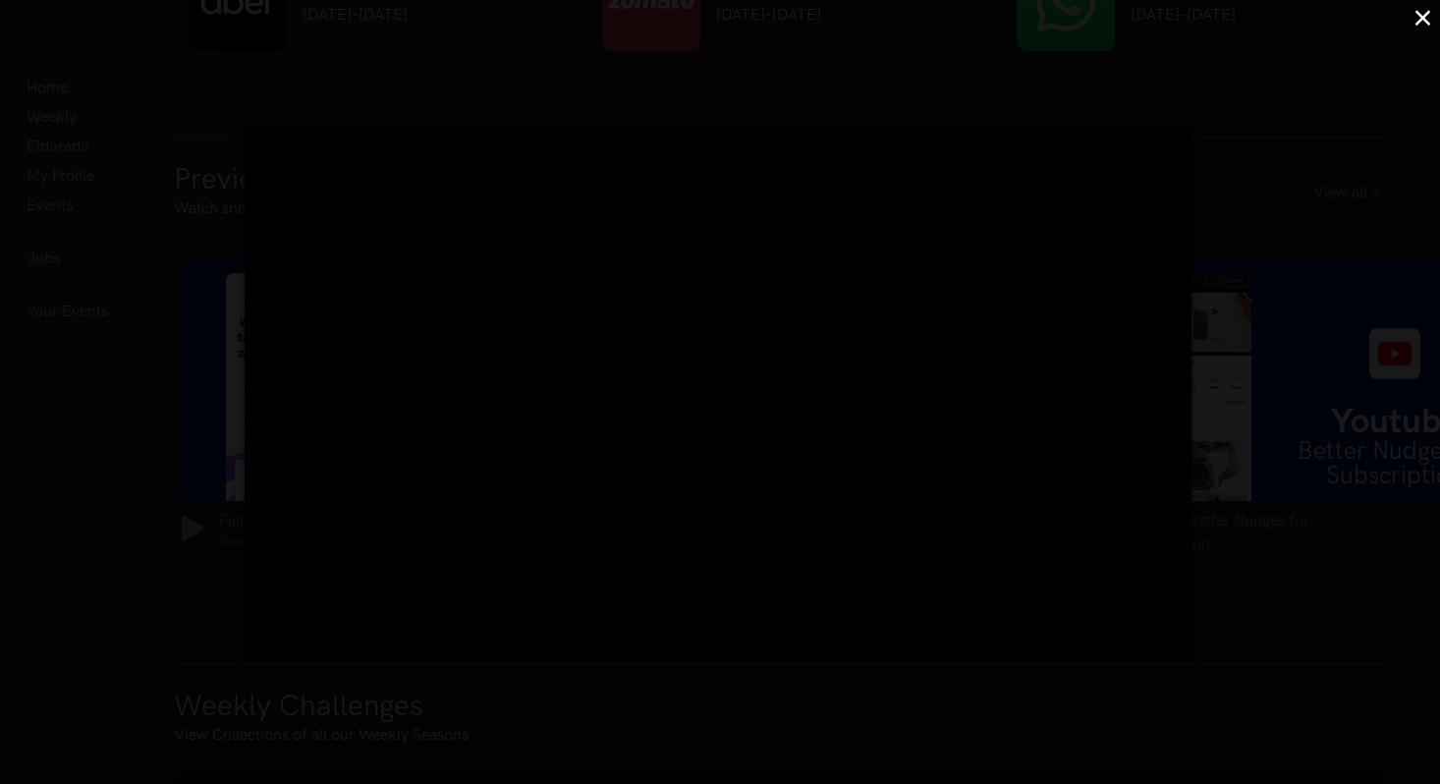
click at [1306, 266] on div "×" at bounding box center [720, 392] width 1440 height 784
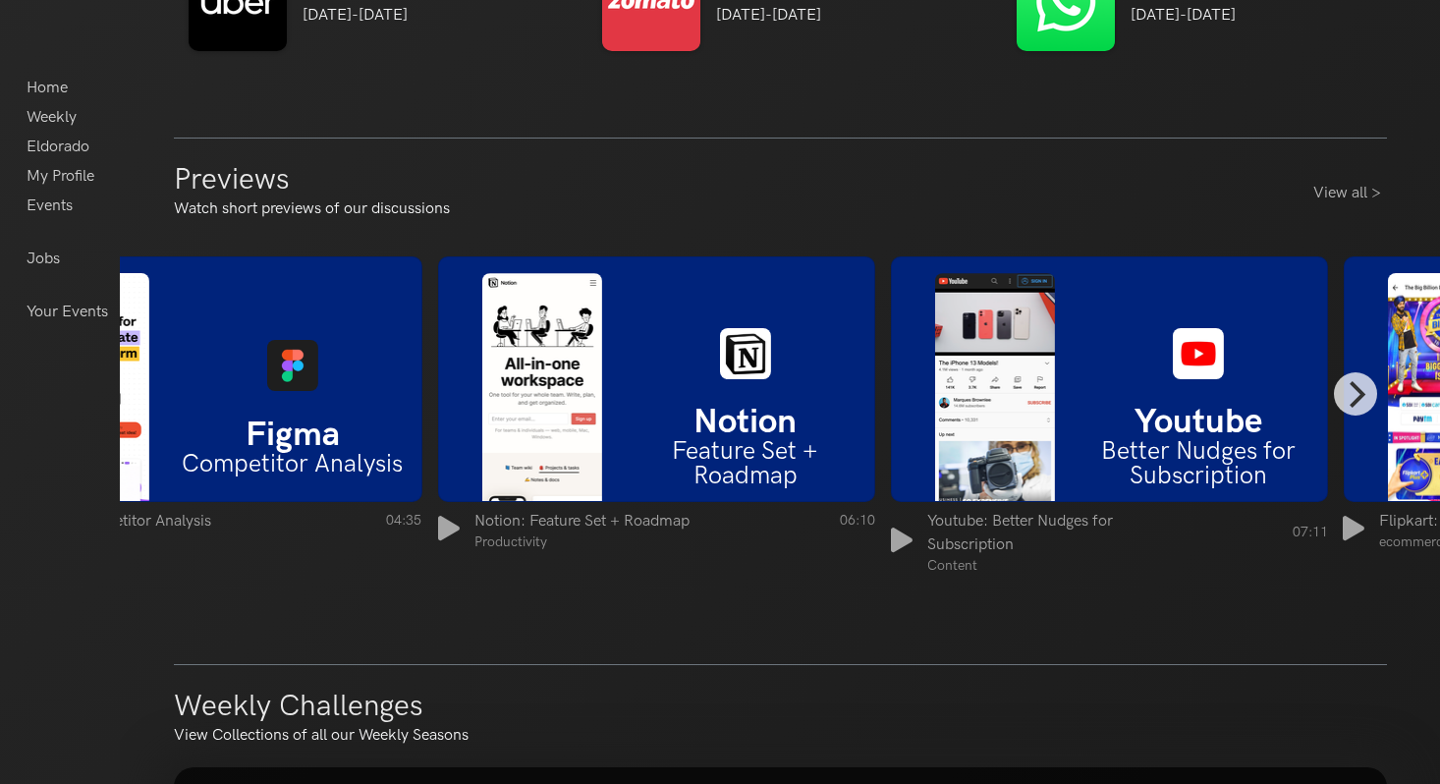
click at [725, 389] on li "Notion Feature Set + Roadmap" at bounding box center [745, 379] width 257 height 235
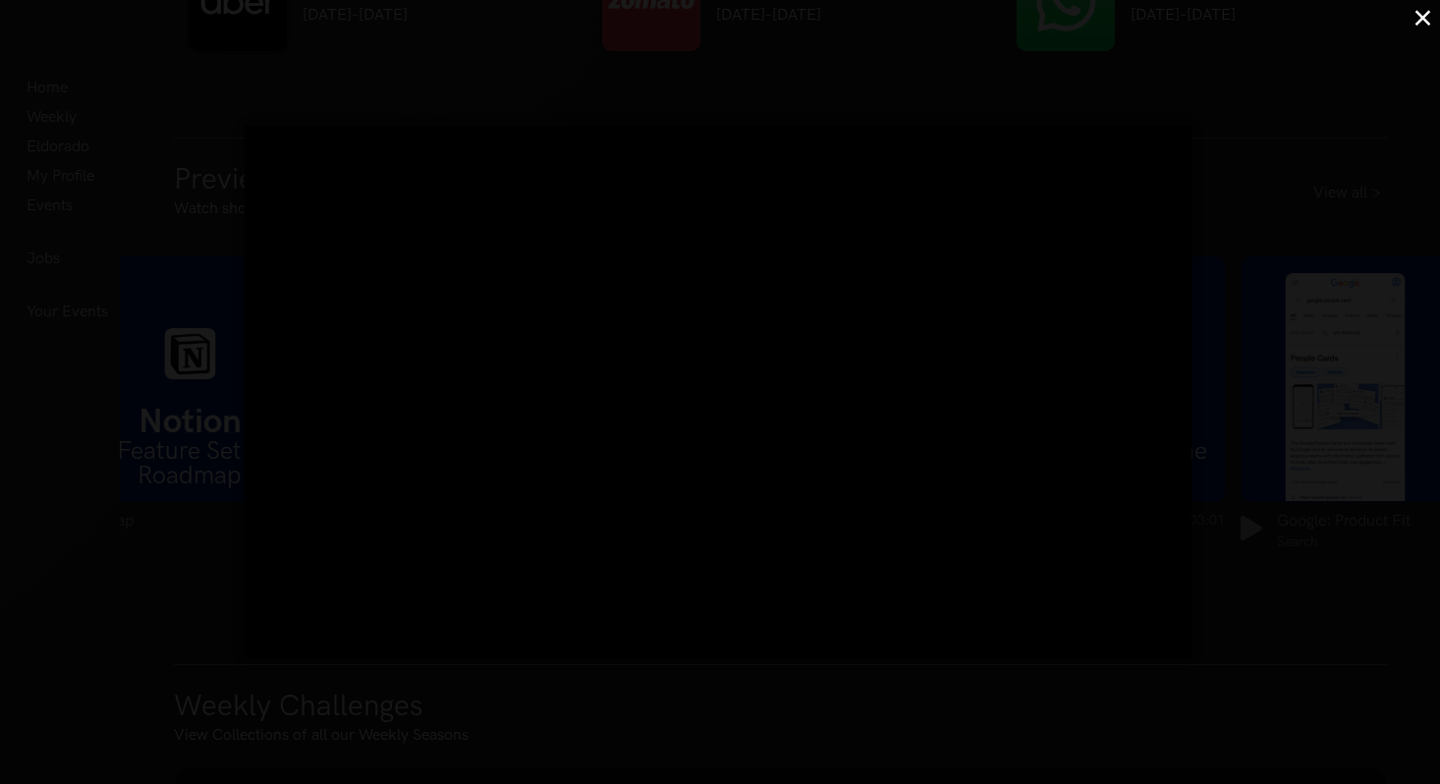
click at [1315, 215] on div "×" at bounding box center [720, 392] width 1440 height 784
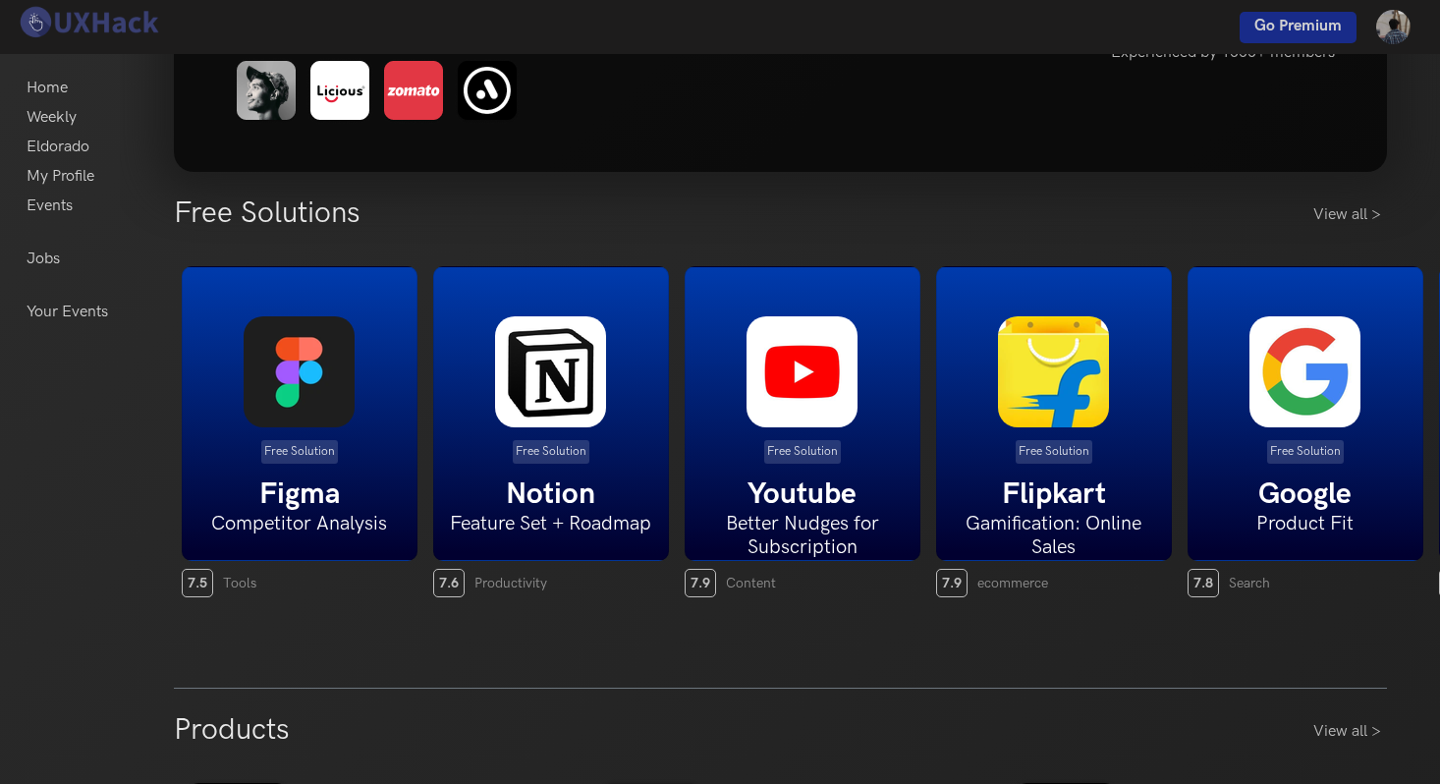
scroll to position [148, 0]
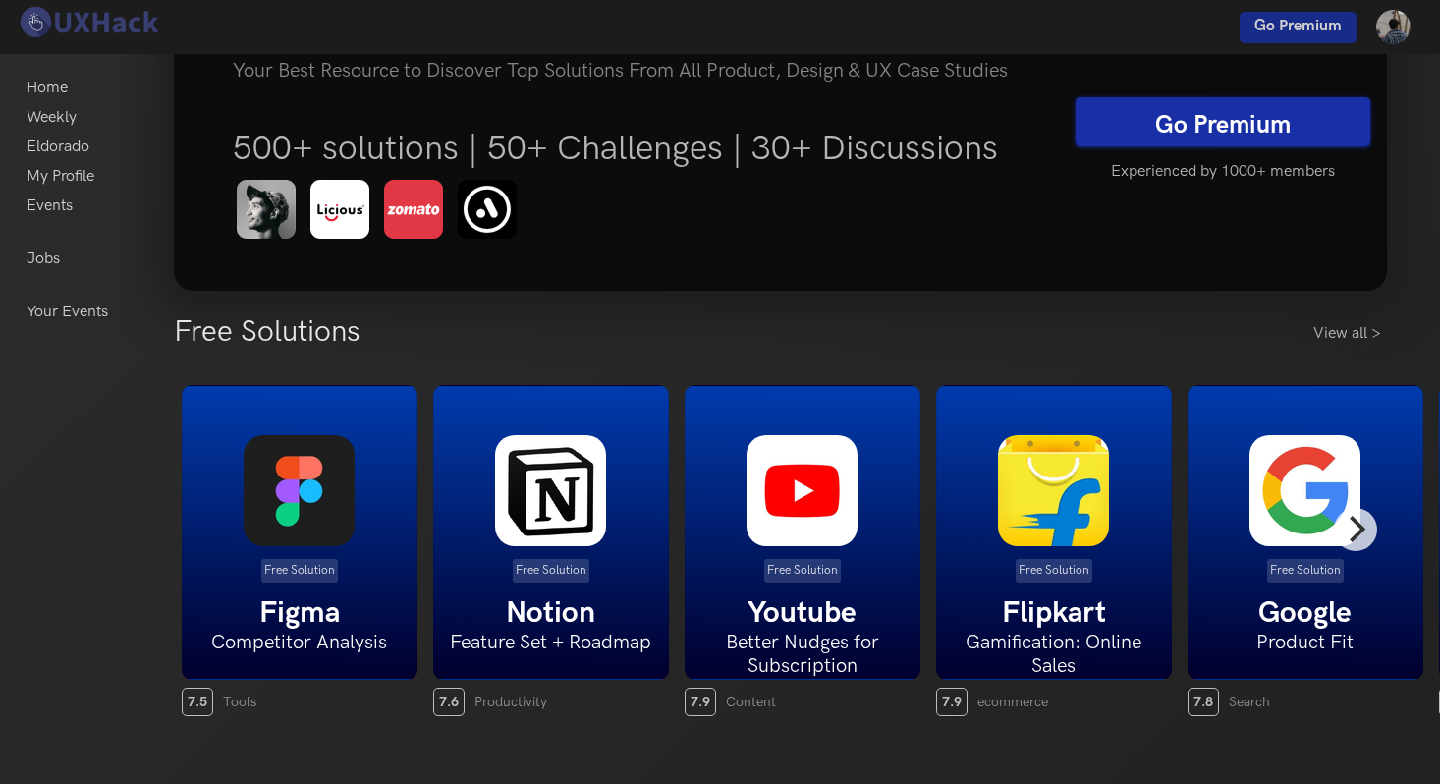
click at [298, 530] on img at bounding box center [299, 490] width 111 height 111
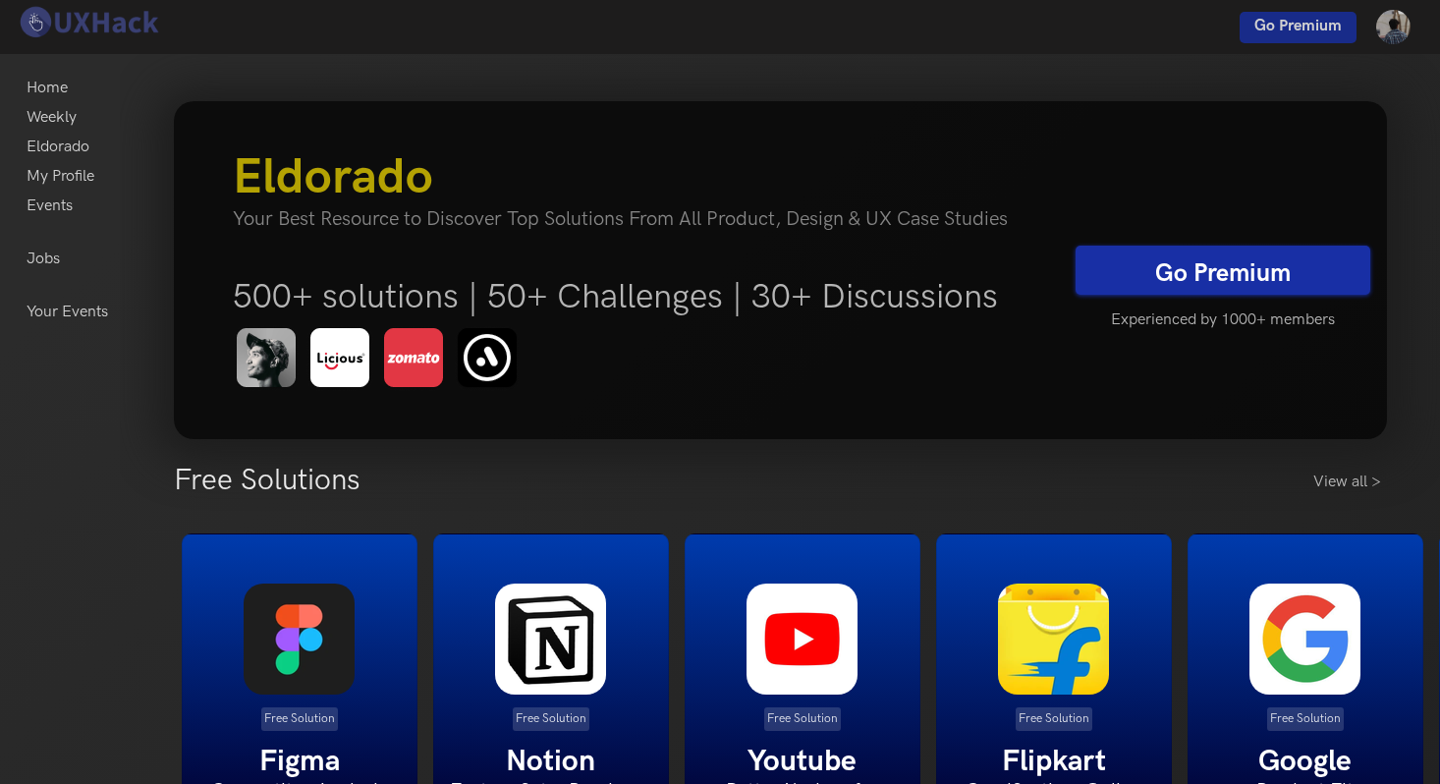
click at [381, 228] on h4 "Your Best Resource to Discover Top Solutions From All Product, Design & UX Case…" at bounding box center [640, 219] width 814 height 24
click at [1143, 277] on link "Go Premium" at bounding box center [1222, 270] width 295 height 49
click at [1167, 259] on link "Go Premium" at bounding box center [1222, 270] width 295 height 49
click at [1133, 279] on link "Go Premium" at bounding box center [1222, 270] width 295 height 49
